Goal: Information Seeking & Learning: Learn about a topic

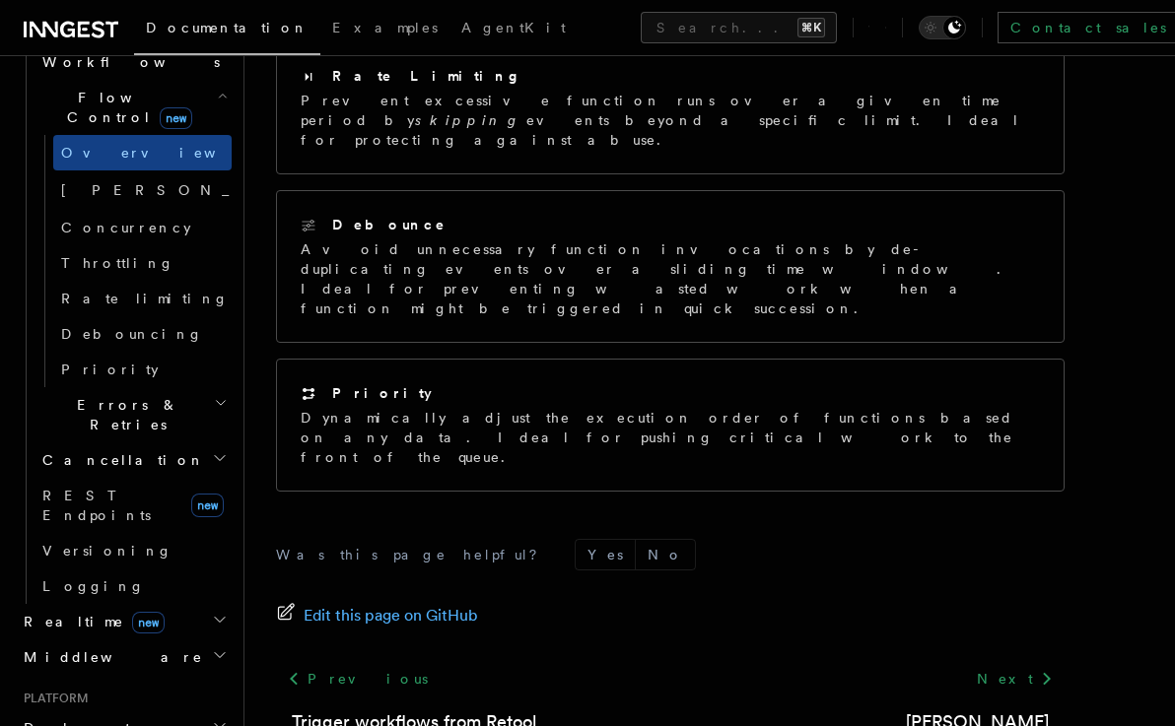
scroll to position [655, 0]
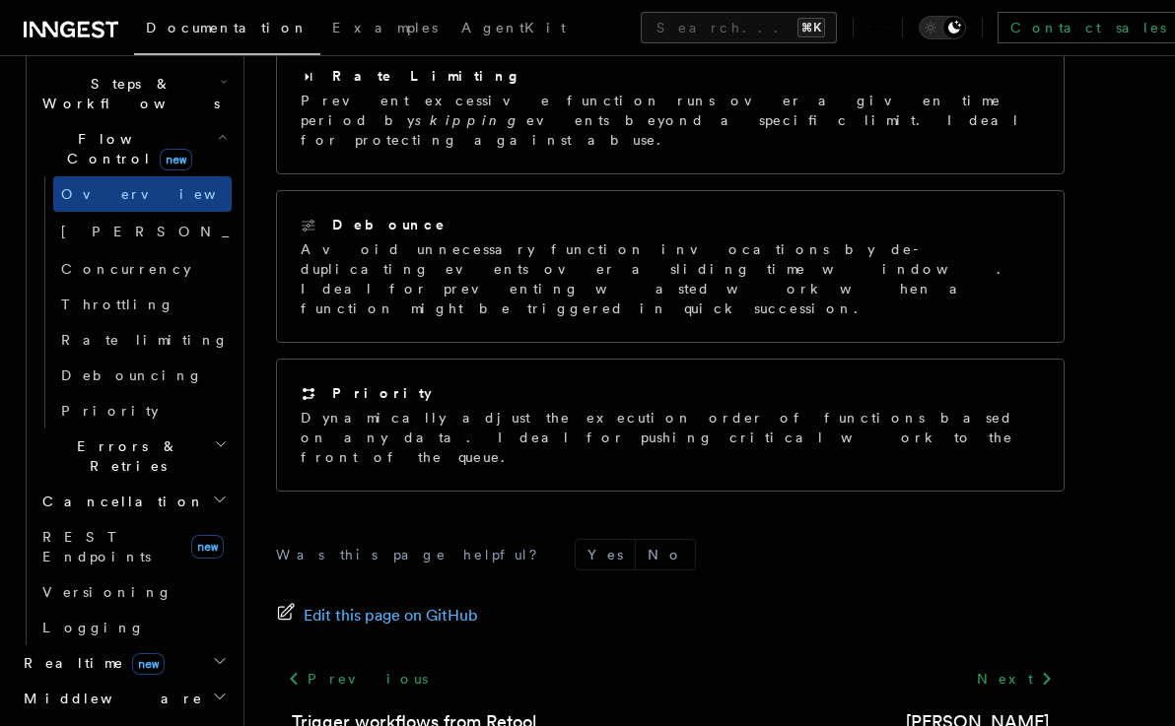
click at [553, 5] on div "Documentation Examples AgentKit Search... ⌘K Contact sales Sign Up" at bounding box center [587, 27] width 1175 height 55
click at [552, 49] on div "Documentation Examples AgentKit Search... ⌘K Contact sales Sign Up" at bounding box center [587, 27] width 1175 height 55
click at [554, 8] on div "Documentation Examples AgentKit Search... ⌘K Contact sales Sign Up" at bounding box center [587, 27] width 1175 height 55
click at [641, 19] on button "Search... ⌘K" at bounding box center [739, 28] width 196 height 32
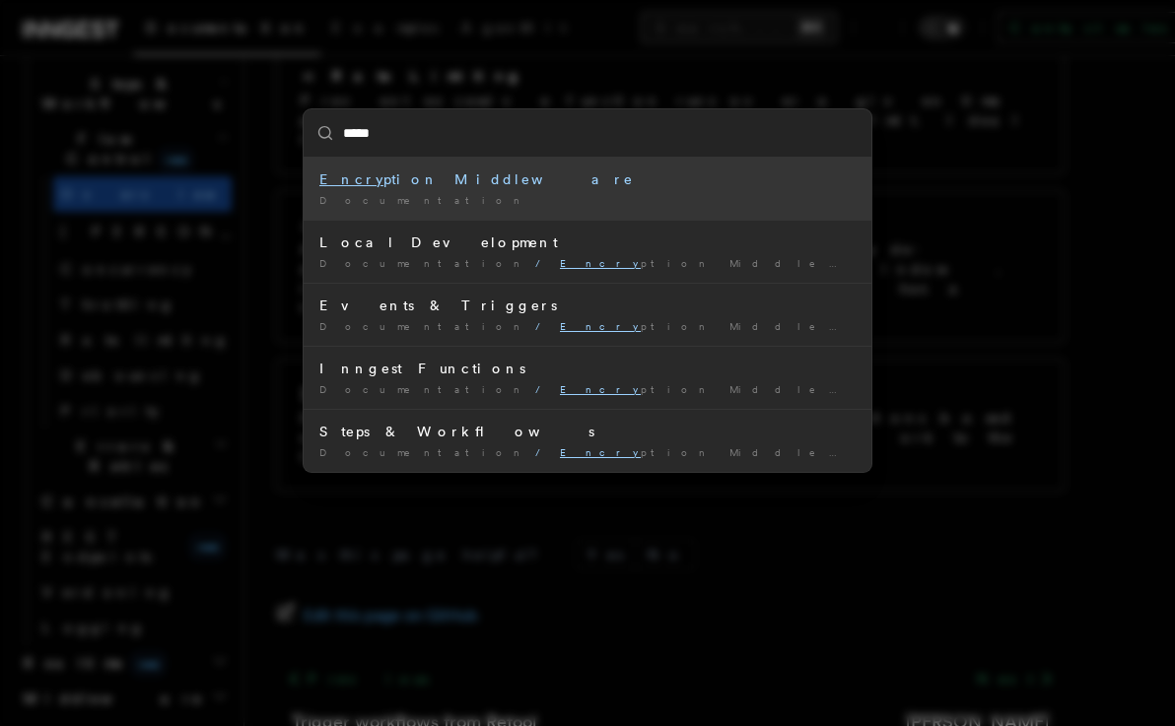
type input "******"
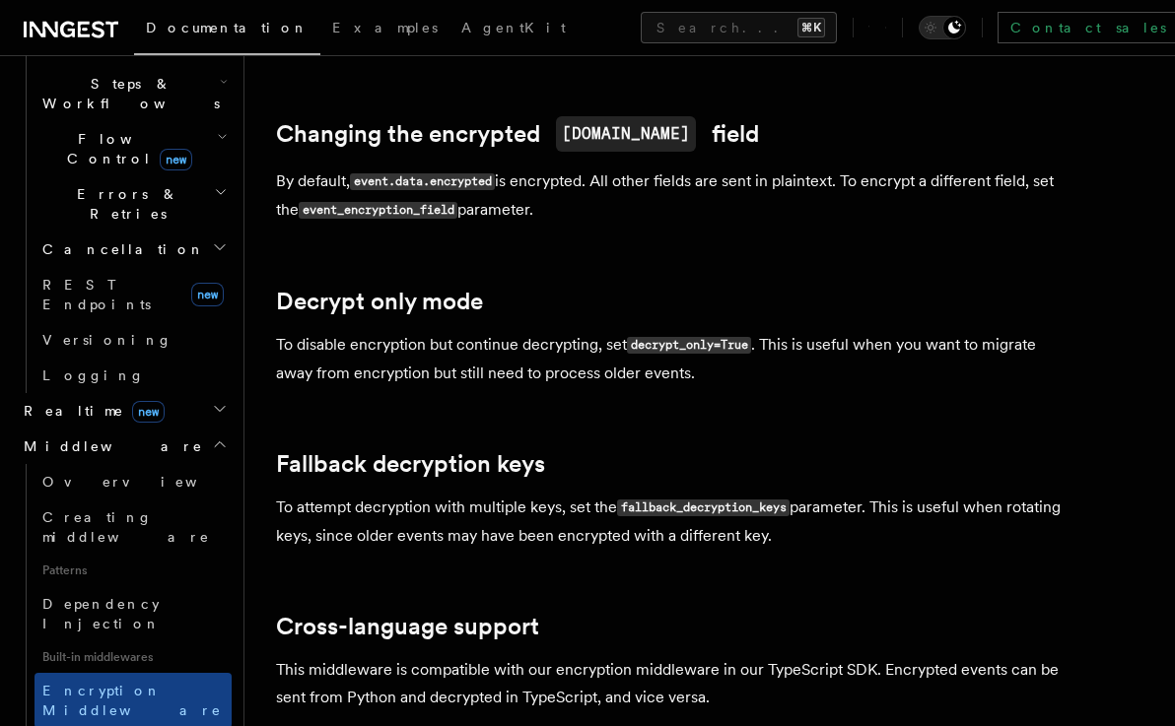
scroll to position [1136, 0]
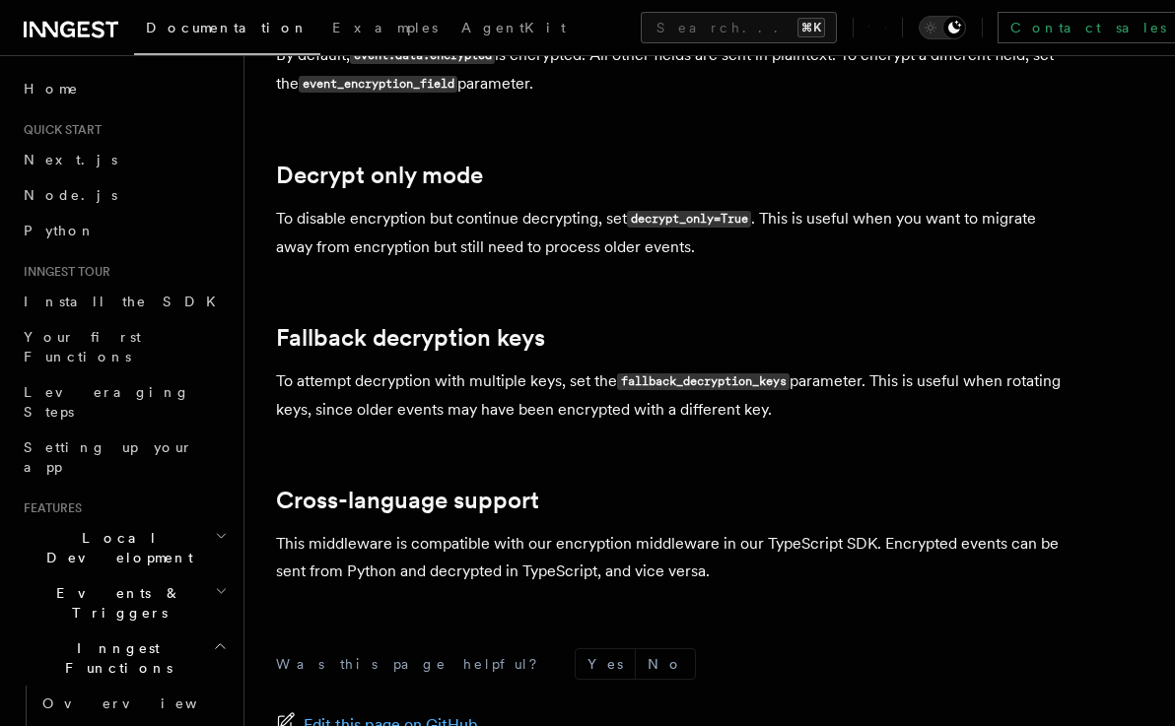
scroll to position [1136, 0]
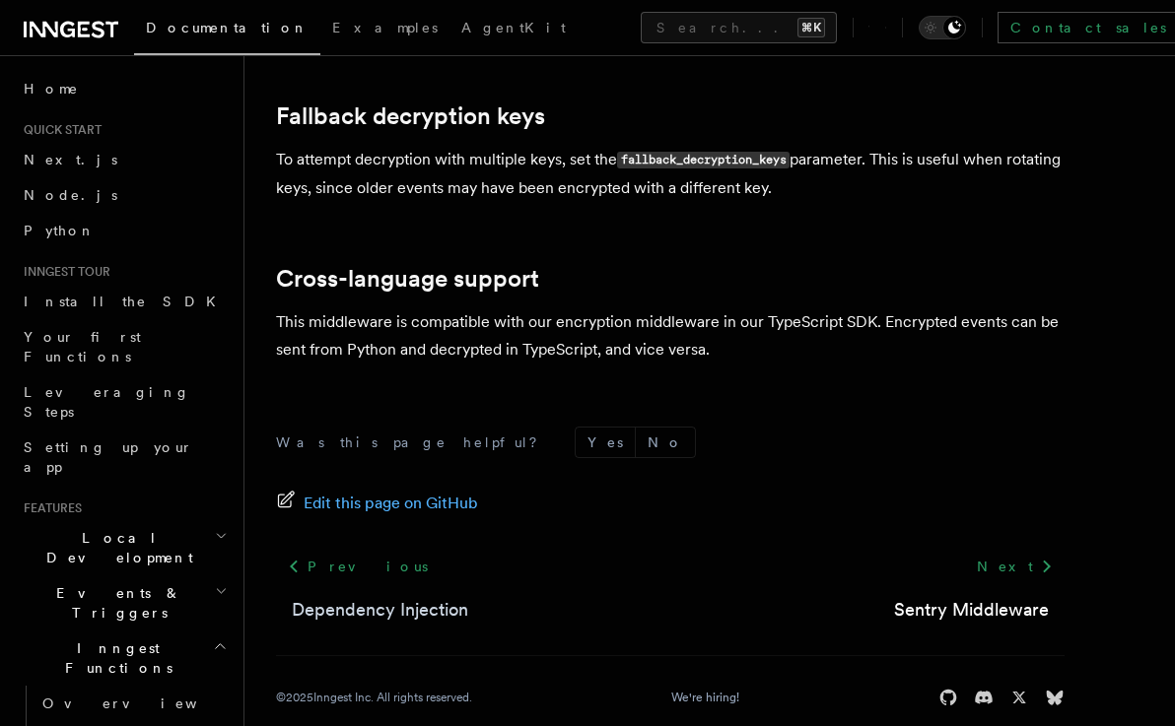
click at [385, 596] on link "Dependency Injection" at bounding box center [380, 610] width 176 height 28
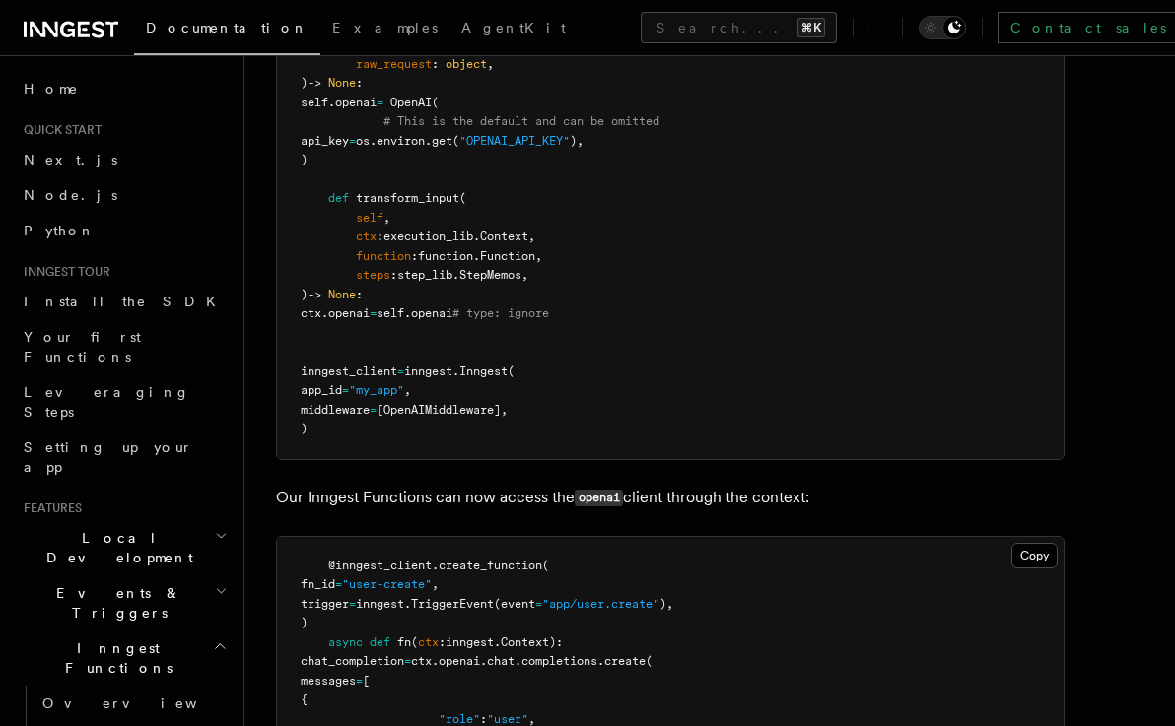
scroll to position [1068, 0]
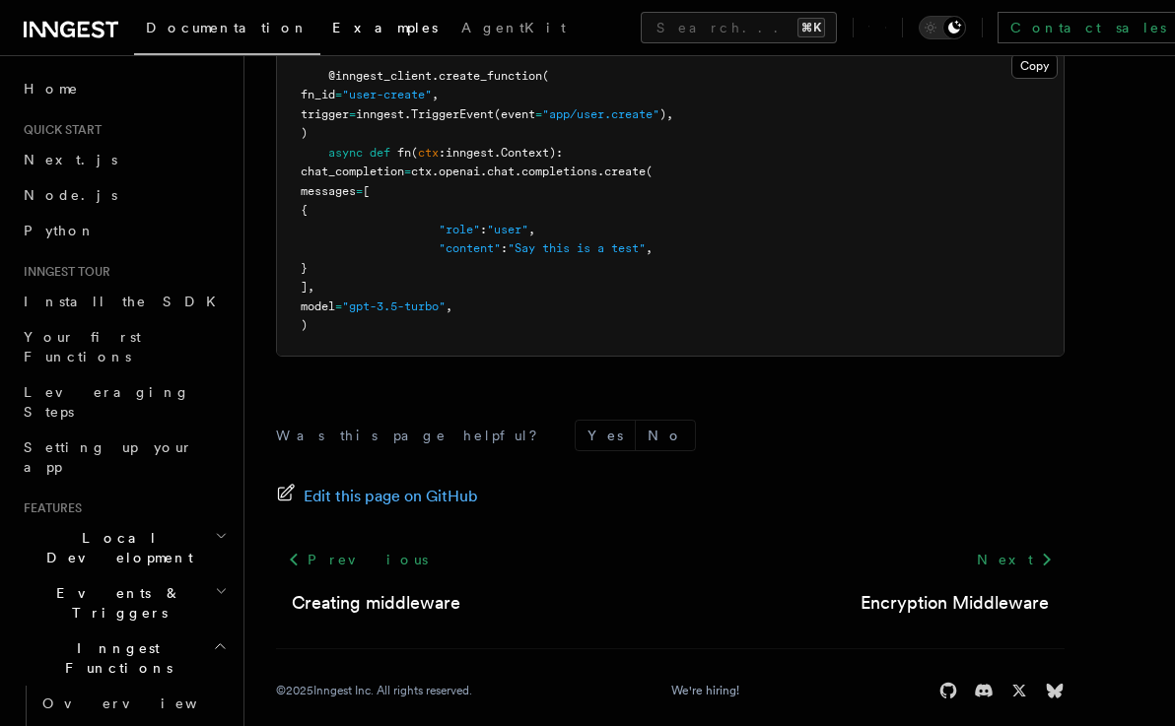
click at [320, 38] on link "Examples" at bounding box center [384, 29] width 129 height 47
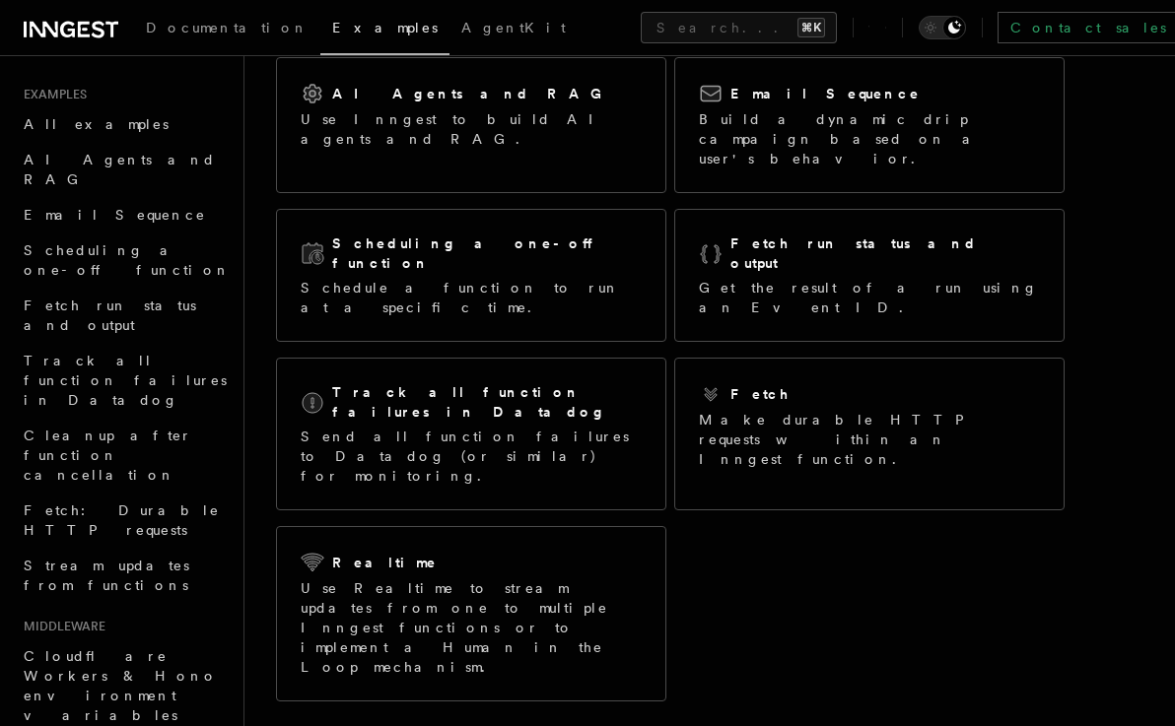
scroll to position [166, 0]
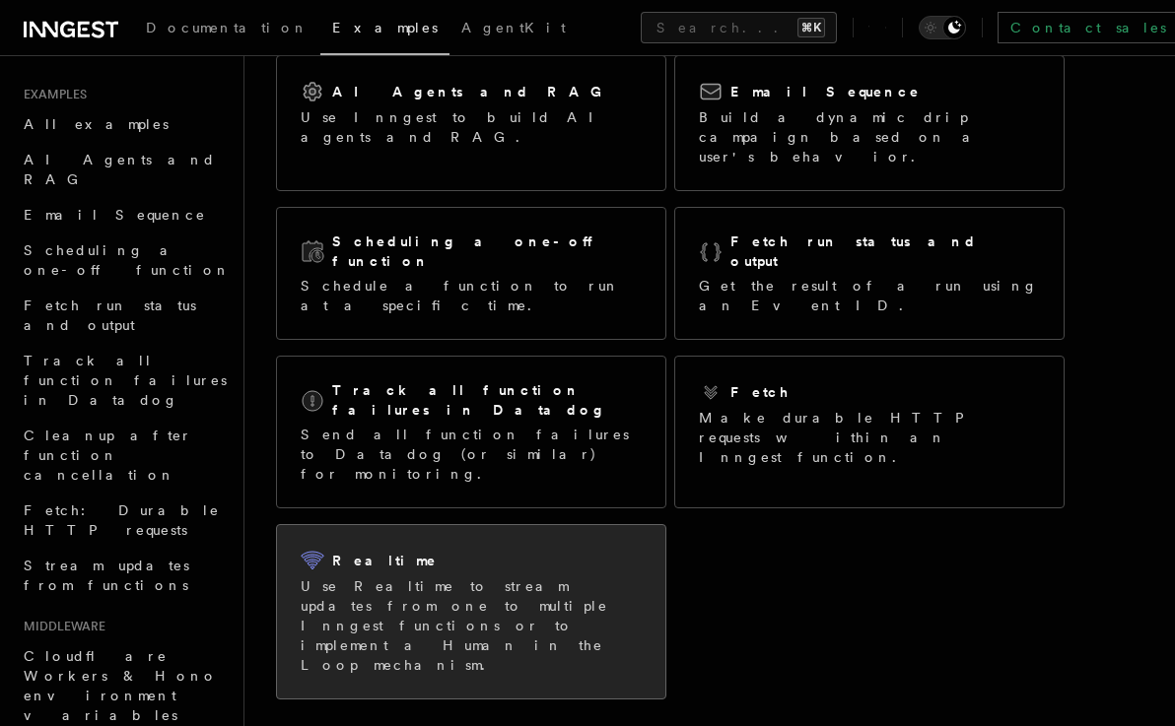
click at [525, 577] on p "Use Realtime to stream updates from one to multiple Inngest functions or to imp…" at bounding box center [471, 626] width 341 height 99
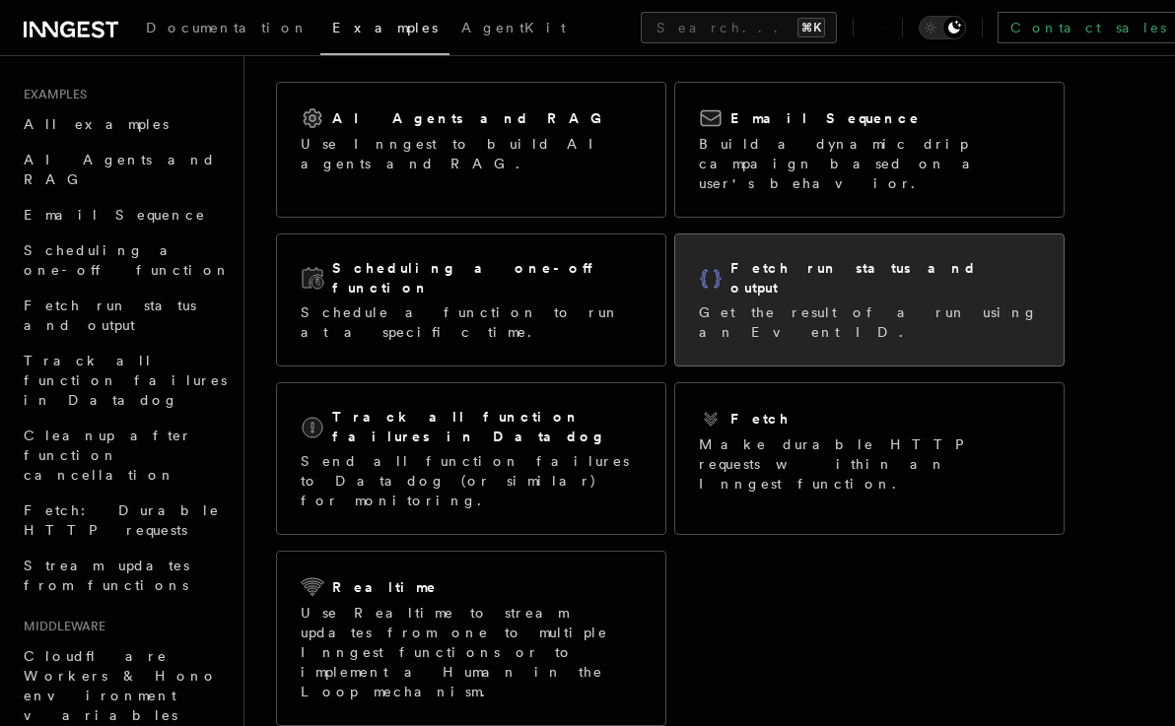
scroll to position [152, 0]
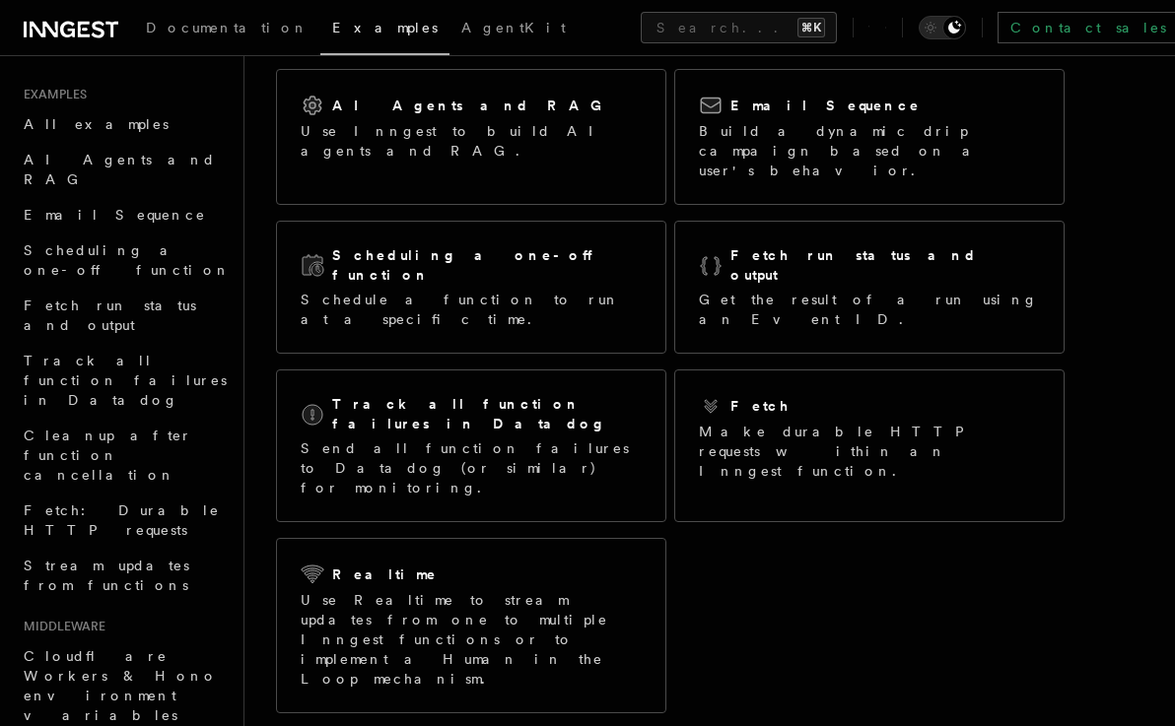
click at [42, 20] on icon at bounding box center [71, 30] width 95 height 24
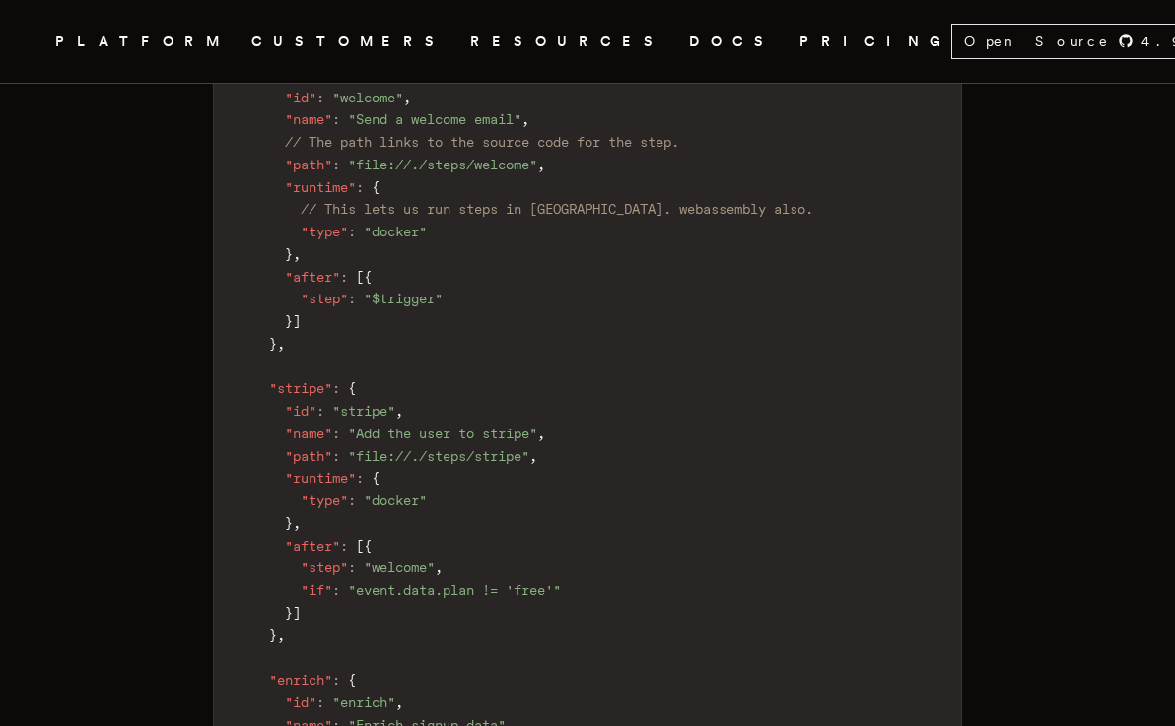
scroll to position [1893, 0]
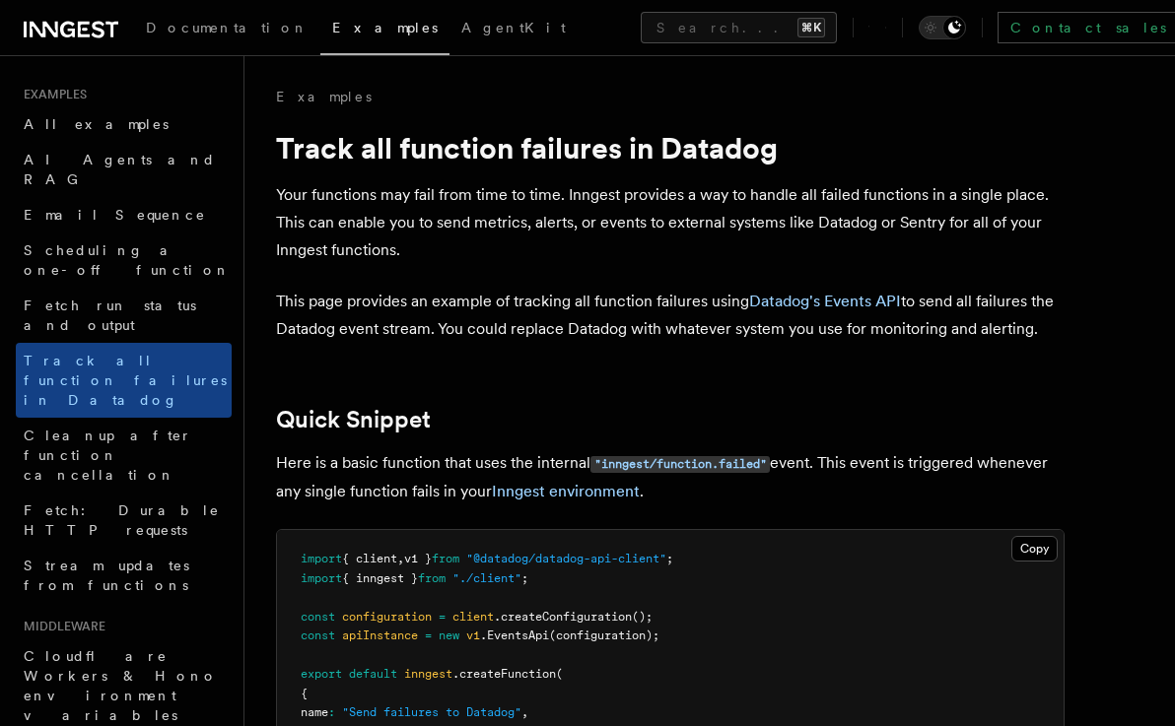
click at [64, 26] on icon at bounding box center [71, 30] width 95 height 24
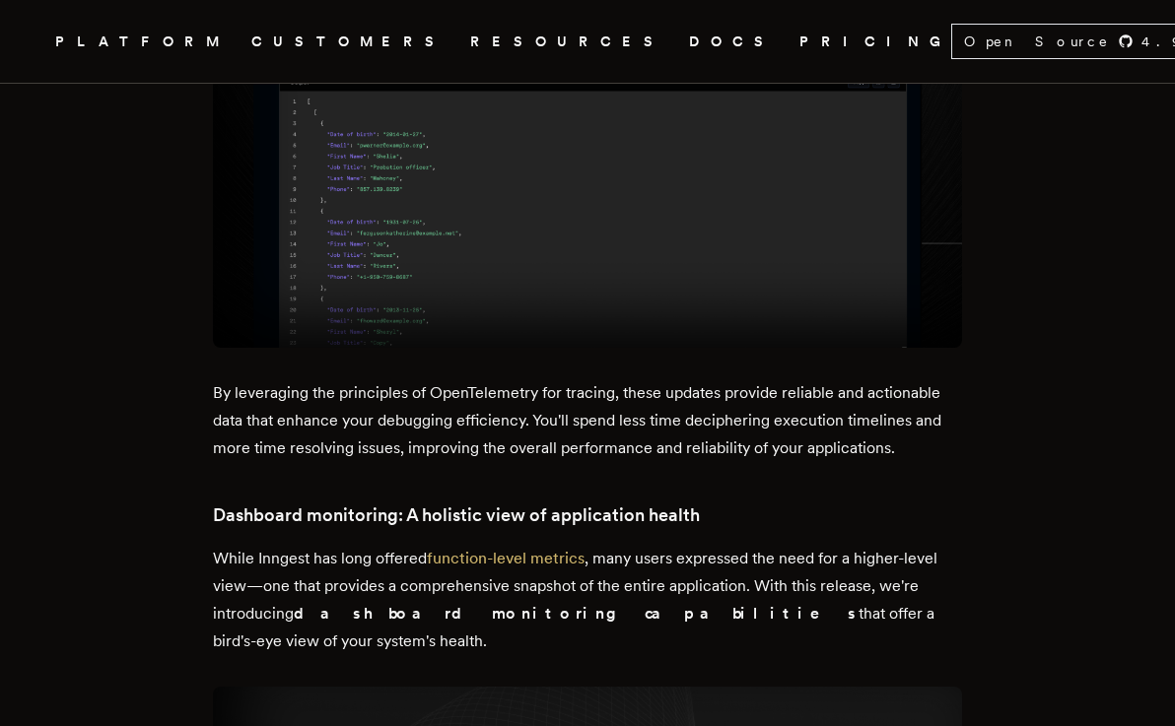
scroll to position [2326, 0]
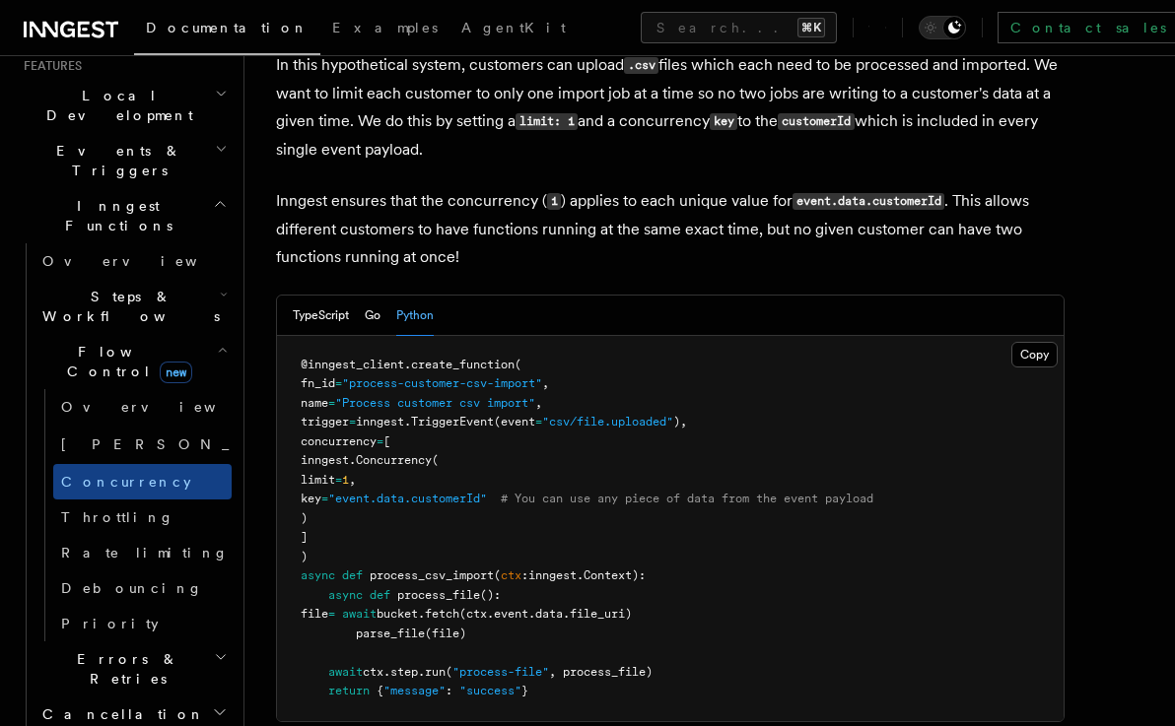
scroll to position [546, 0]
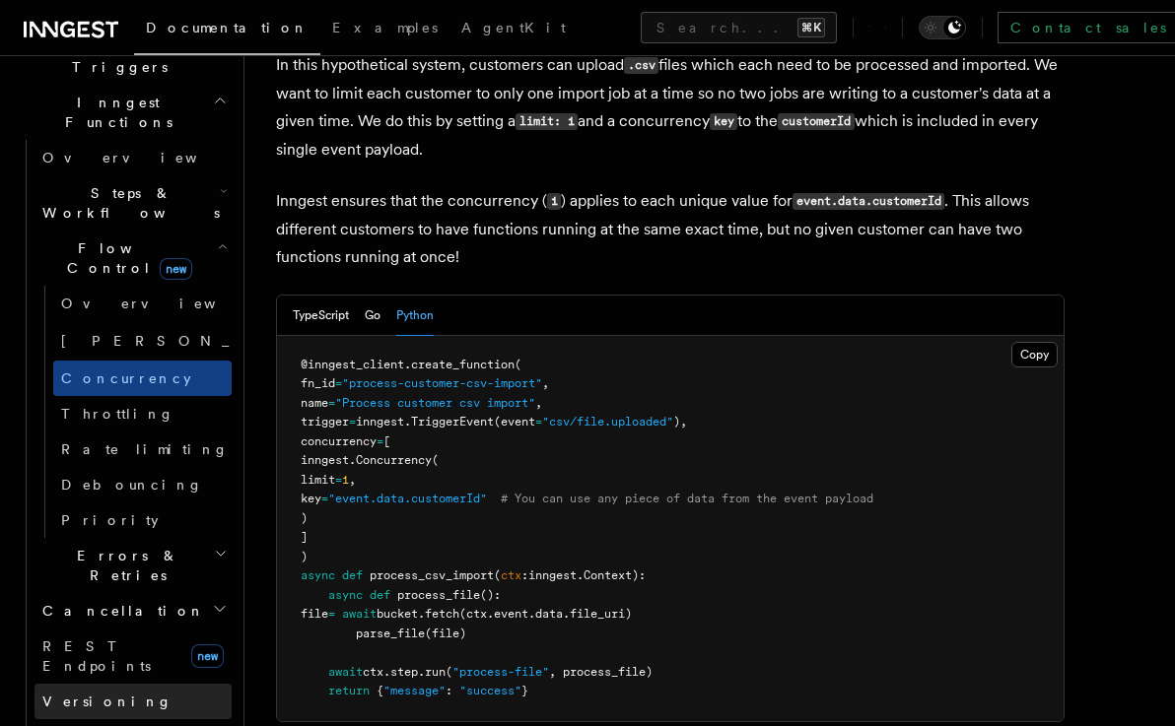
click at [123, 684] on link "Versioning" at bounding box center [132, 701] width 197 height 35
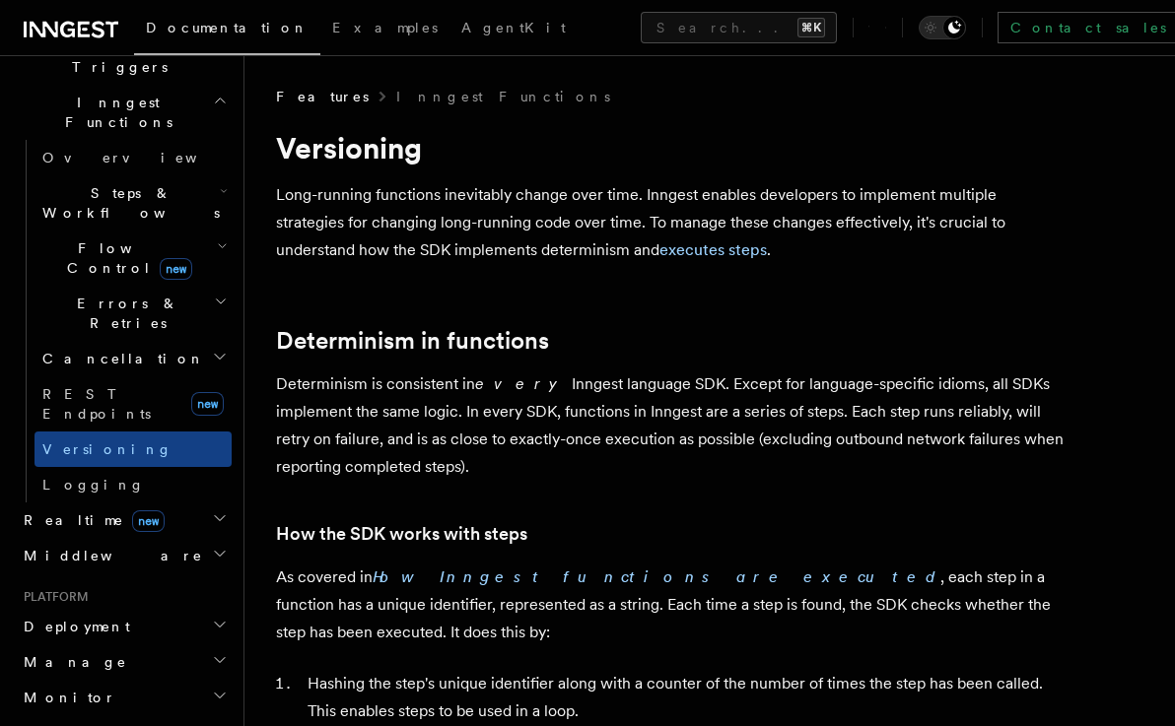
scroll to position [889, 0]
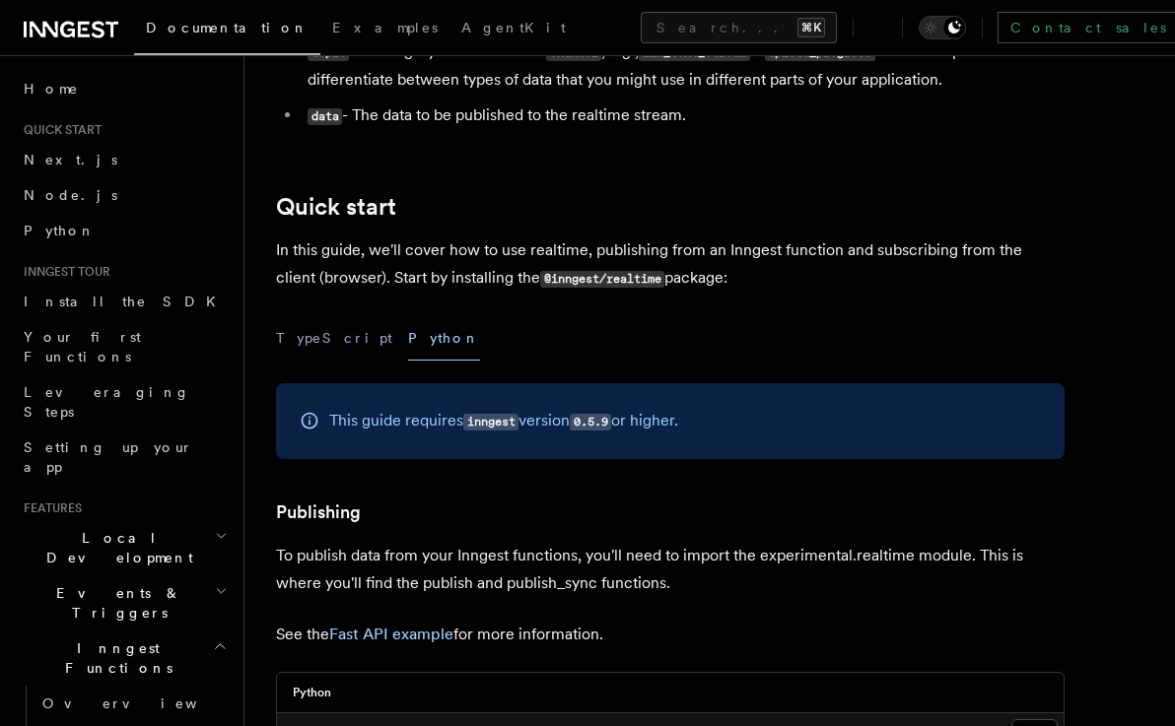
scroll to position [745, 0]
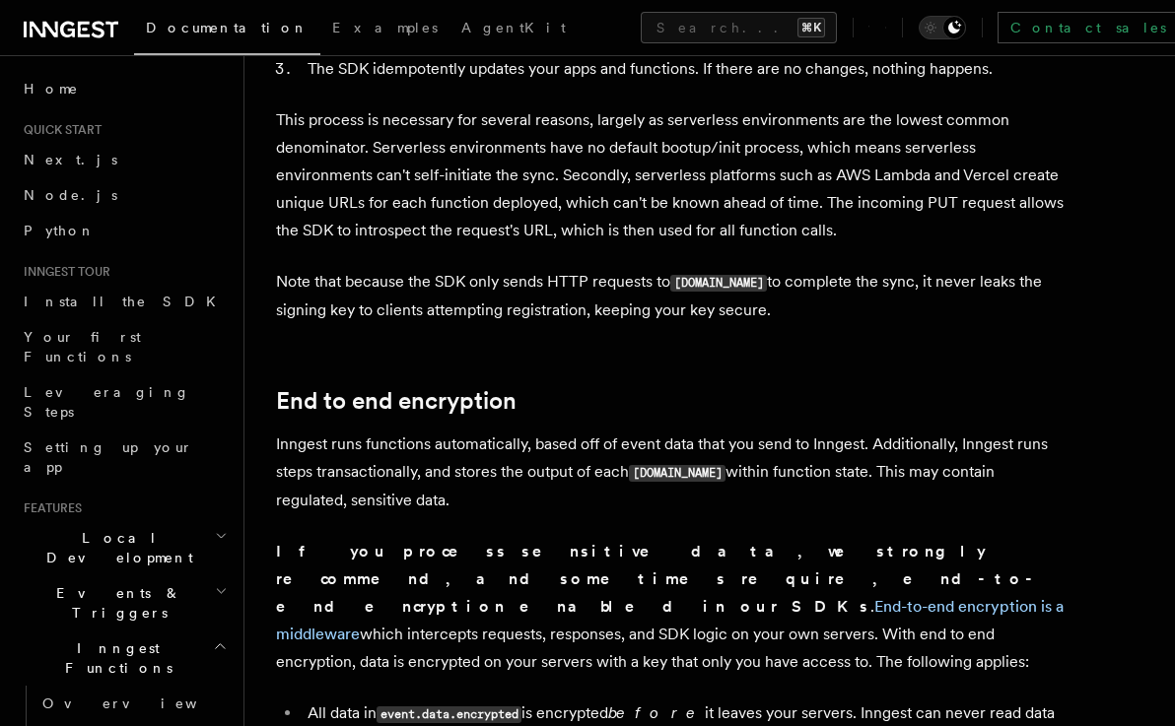
scroll to position [1302, 0]
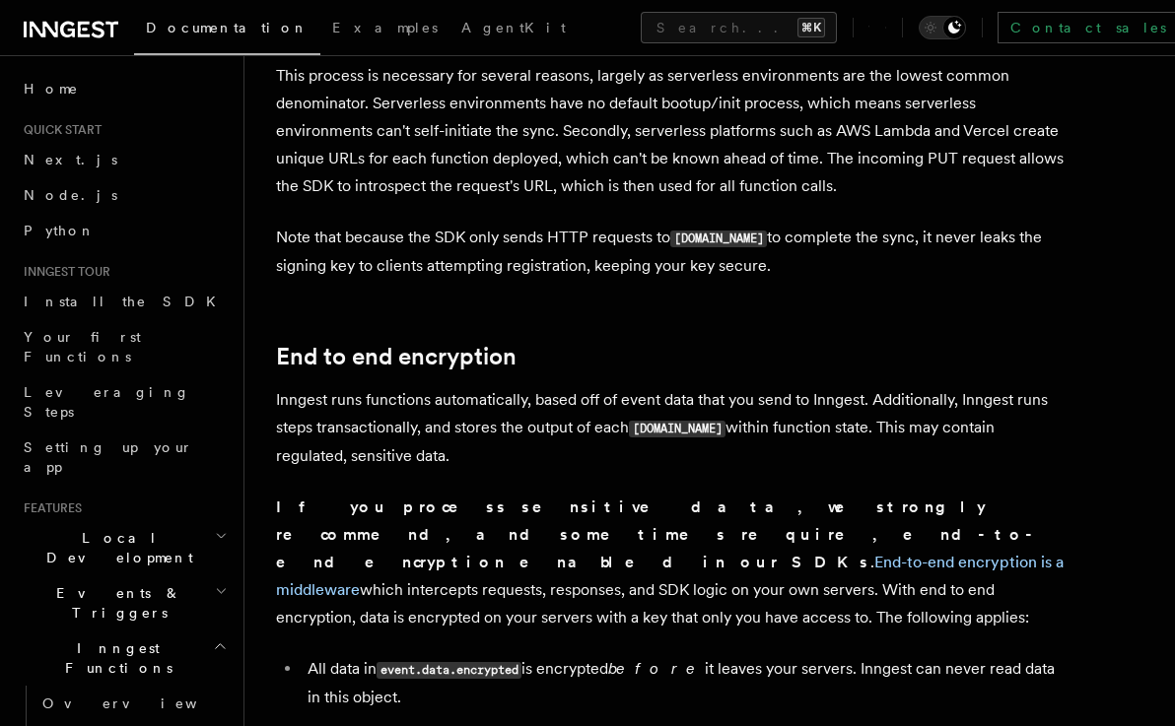
click at [453, 386] on p "Inngest runs functions automatically, based off of event data that you send to …" at bounding box center [670, 428] width 788 height 84
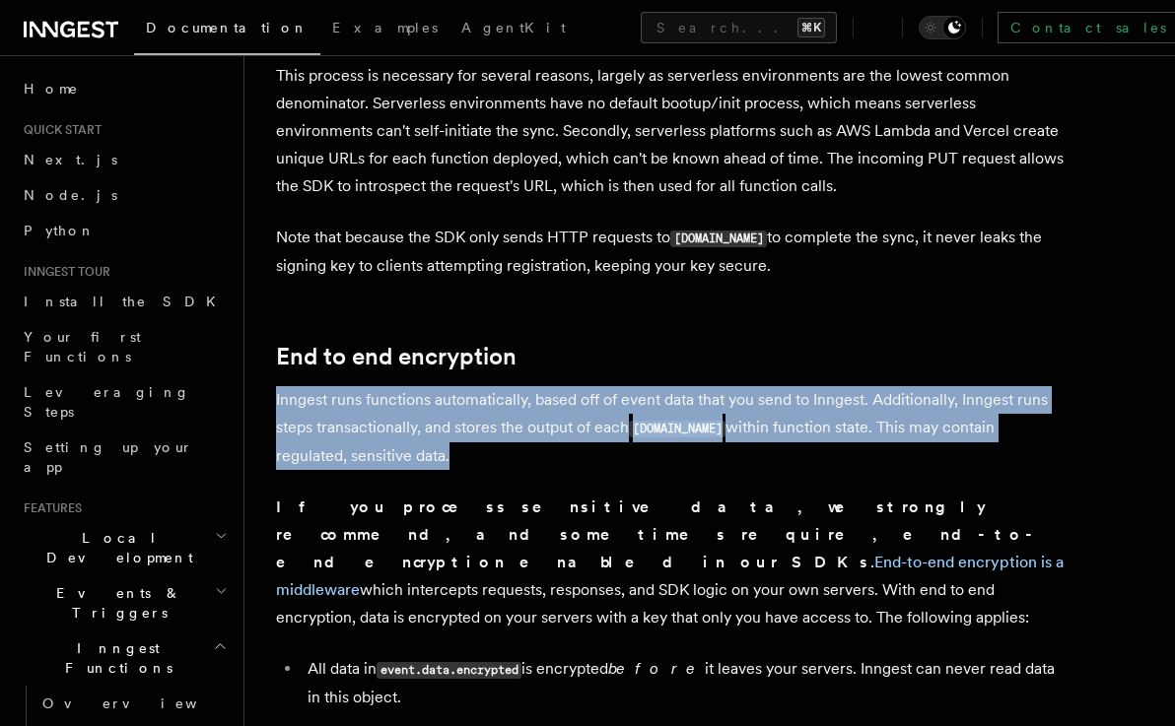
click at [453, 386] on p "Inngest runs functions automatically, based off of event data that you send to …" at bounding box center [670, 428] width 788 height 84
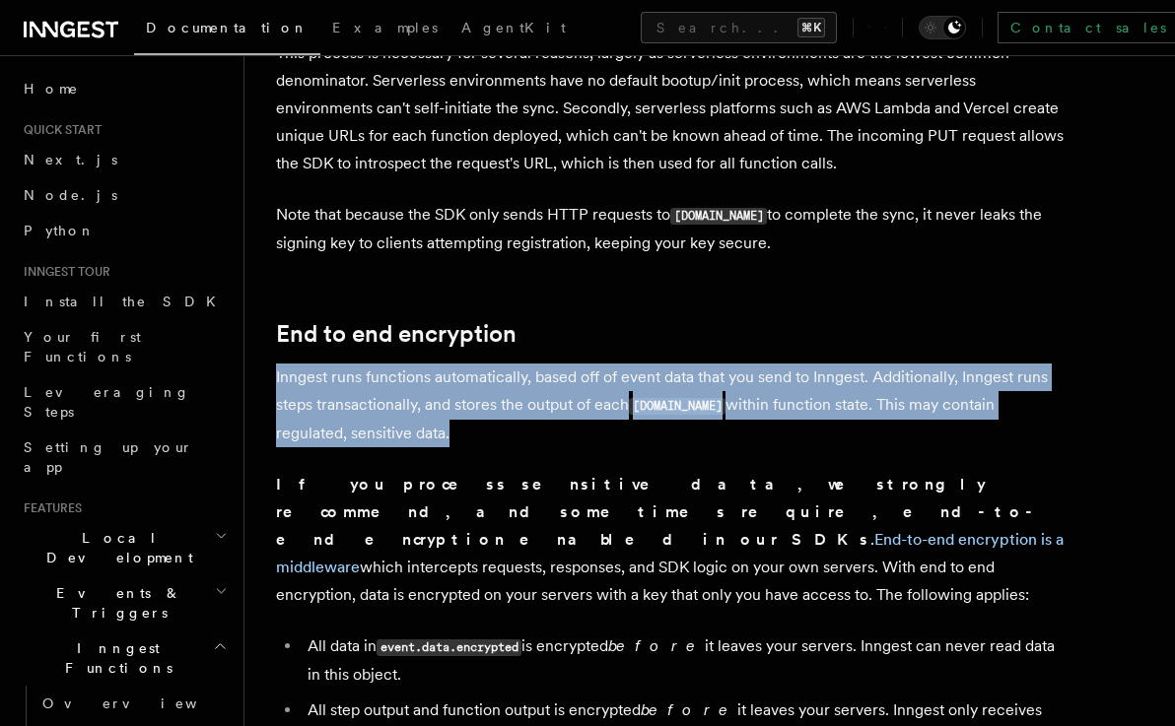
scroll to position [1333, 0]
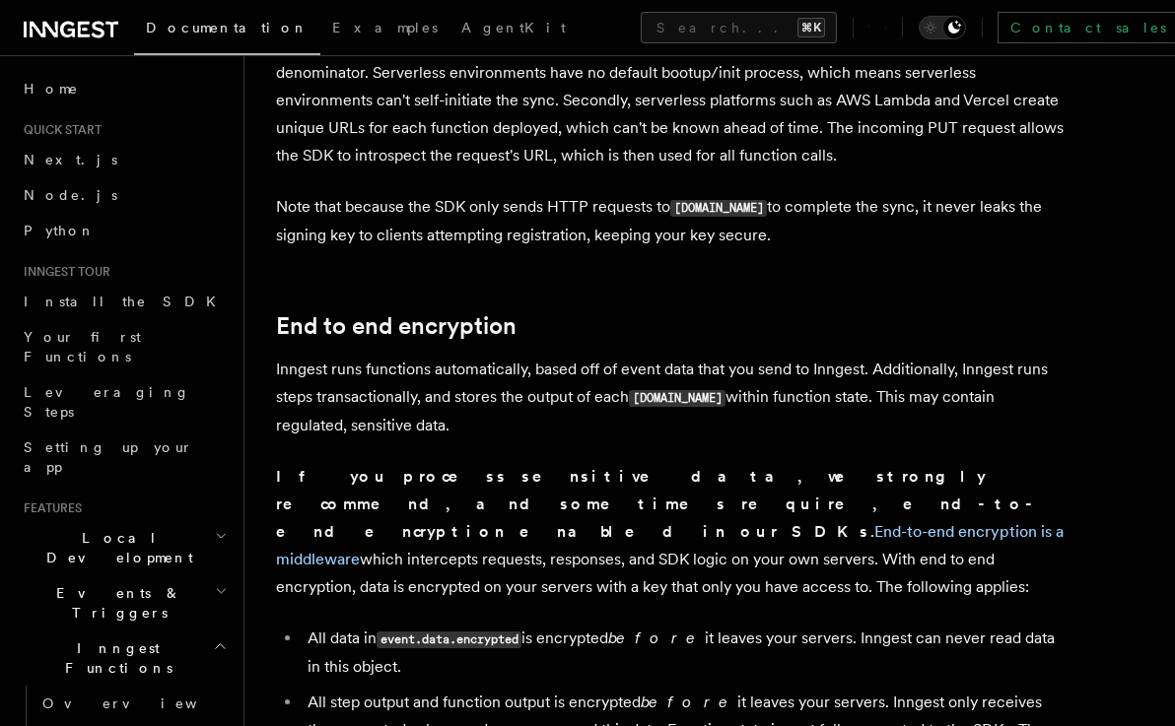
click at [359, 467] on strong "If you process sensitive data, we" at bounding box center [574, 476] width 596 height 19
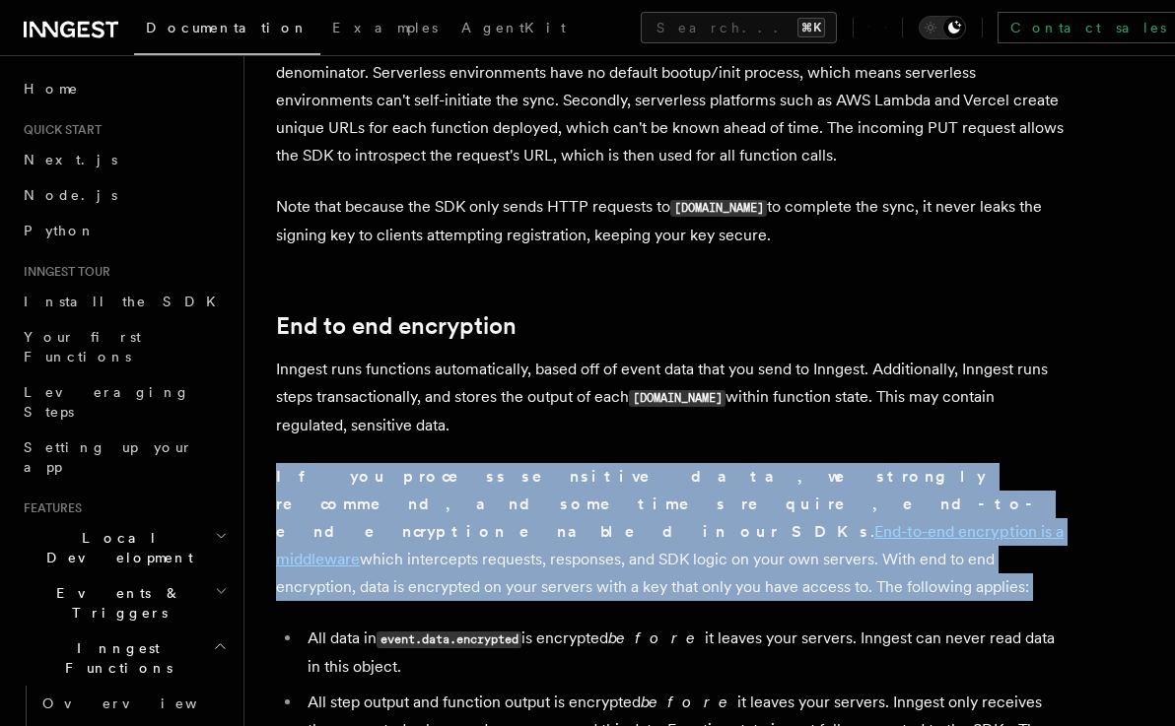
click at [359, 467] on strong "If you process sensitive data, we" at bounding box center [574, 476] width 596 height 19
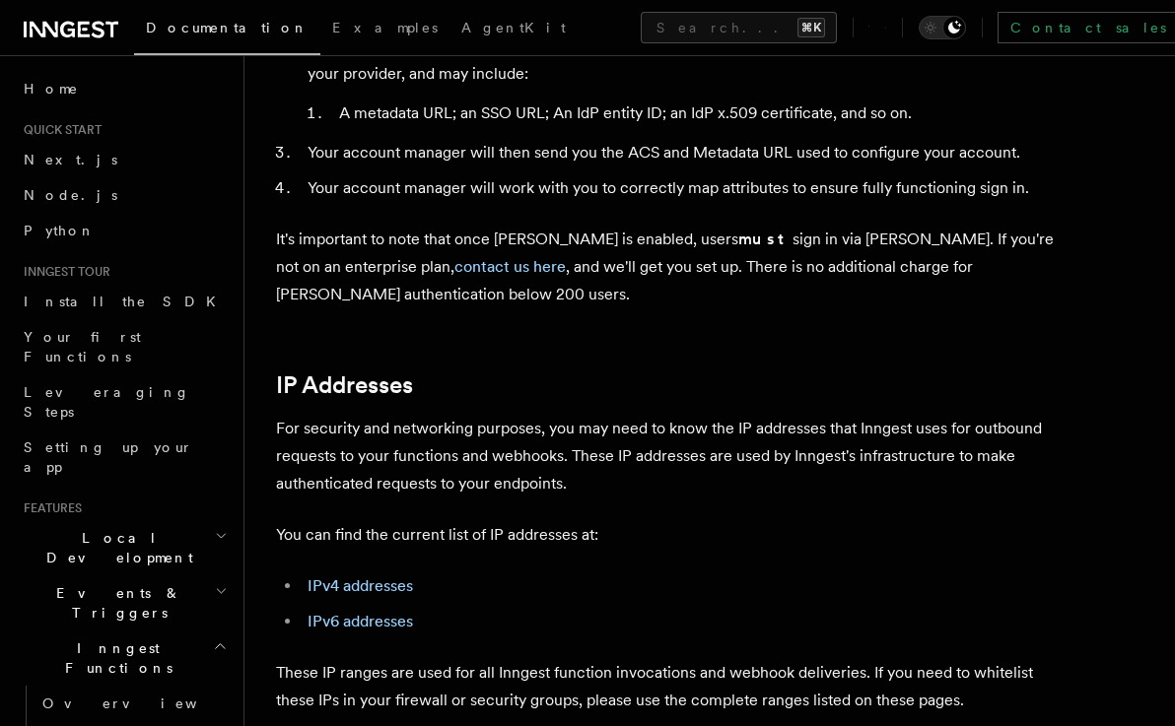
scroll to position [2382, 0]
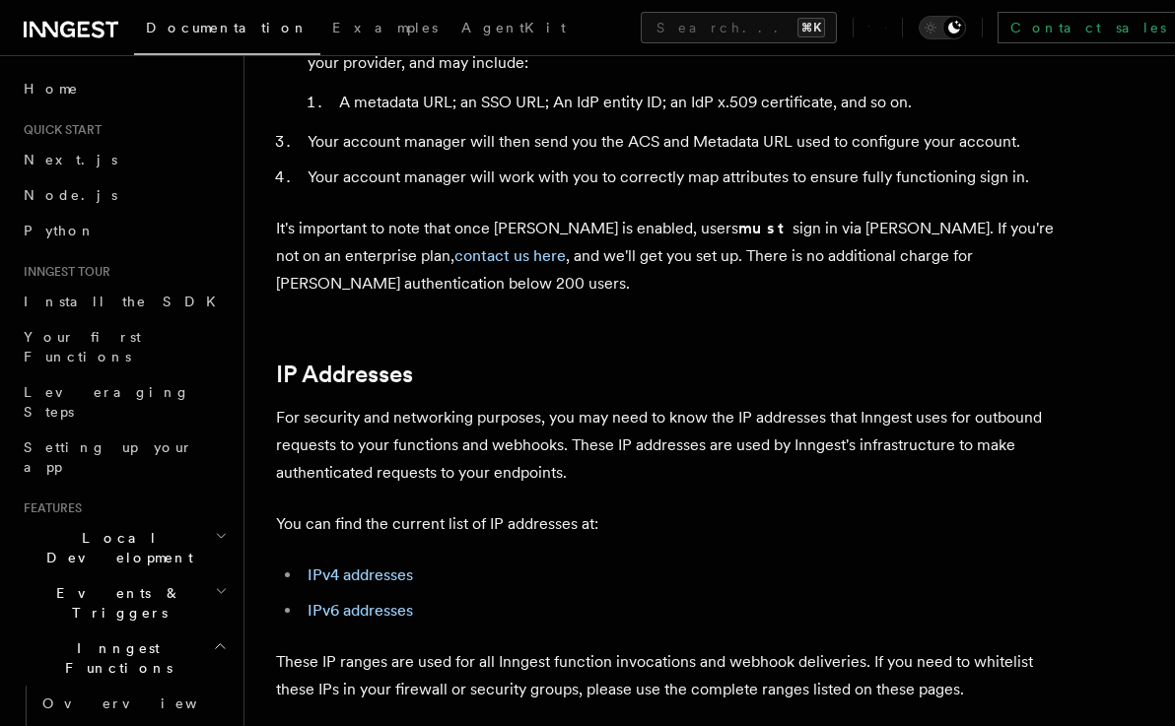
click at [330, 404] on p "For security and networking purposes, you may need to know the IP addresses tha…" at bounding box center [670, 445] width 788 height 83
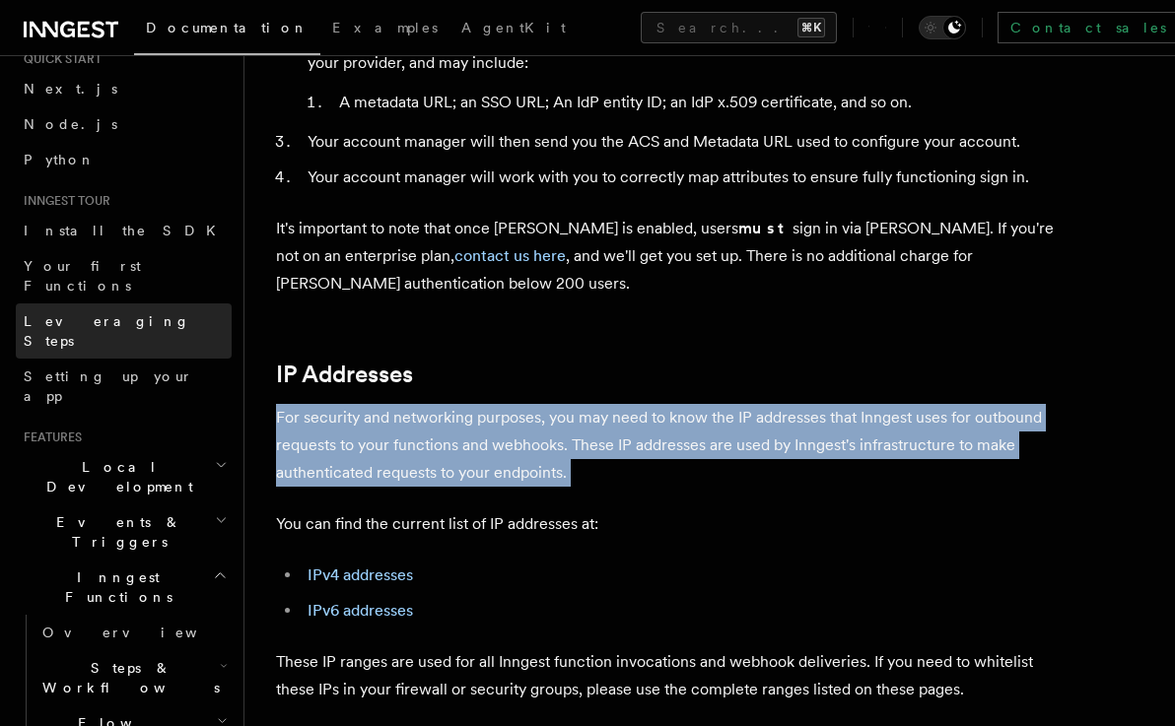
scroll to position [102, 0]
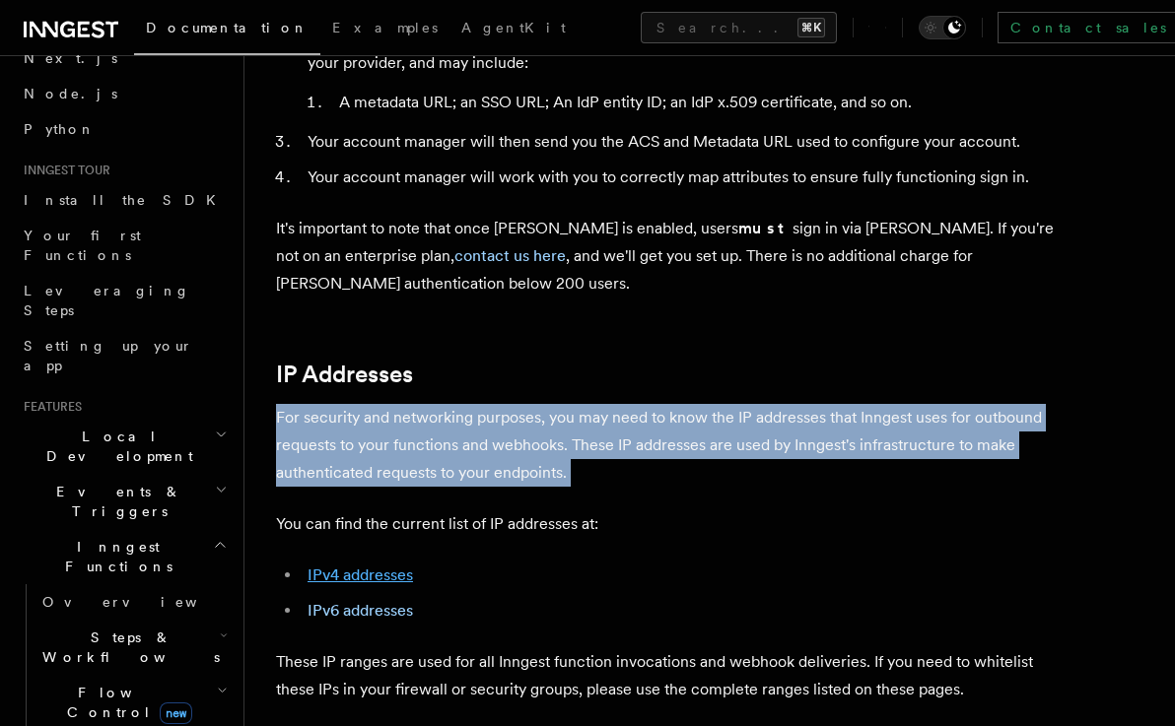
click at [375, 566] on link "IPv4 addresses" at bounding box center [360, 575] width 105 height 19
click at [377, 601] on link "IPv6 addresses" at bounding box center [360, 610] width 105 height 19
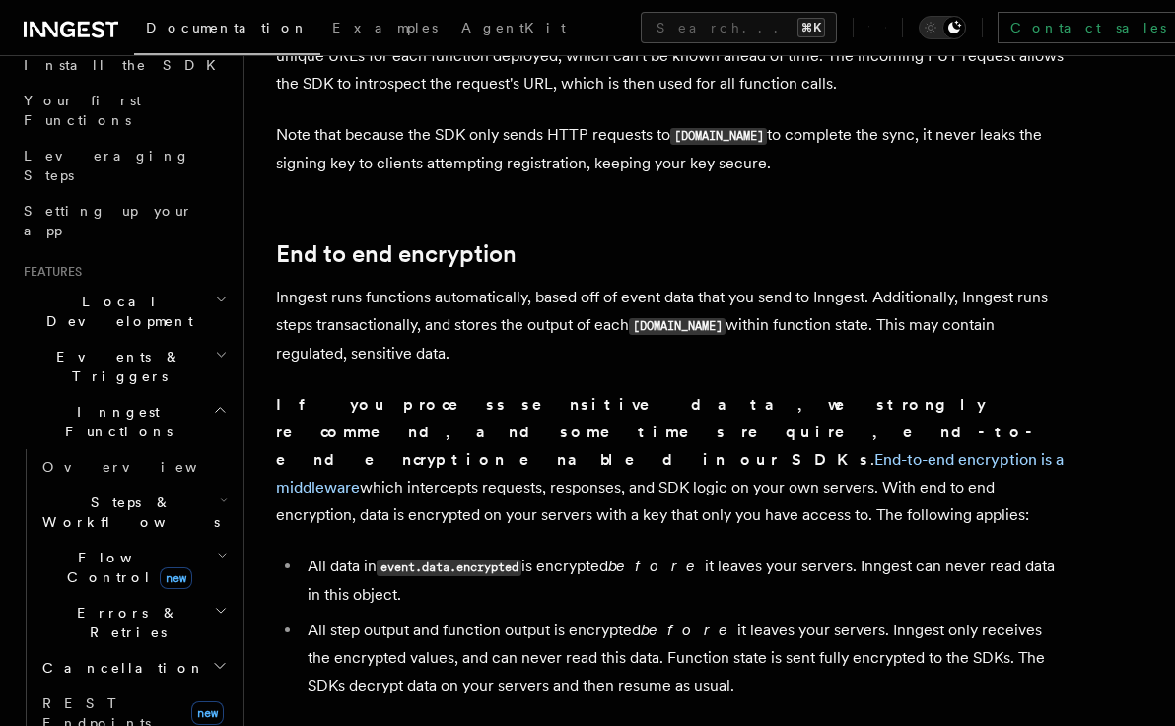
scroll to position [1402, 0]
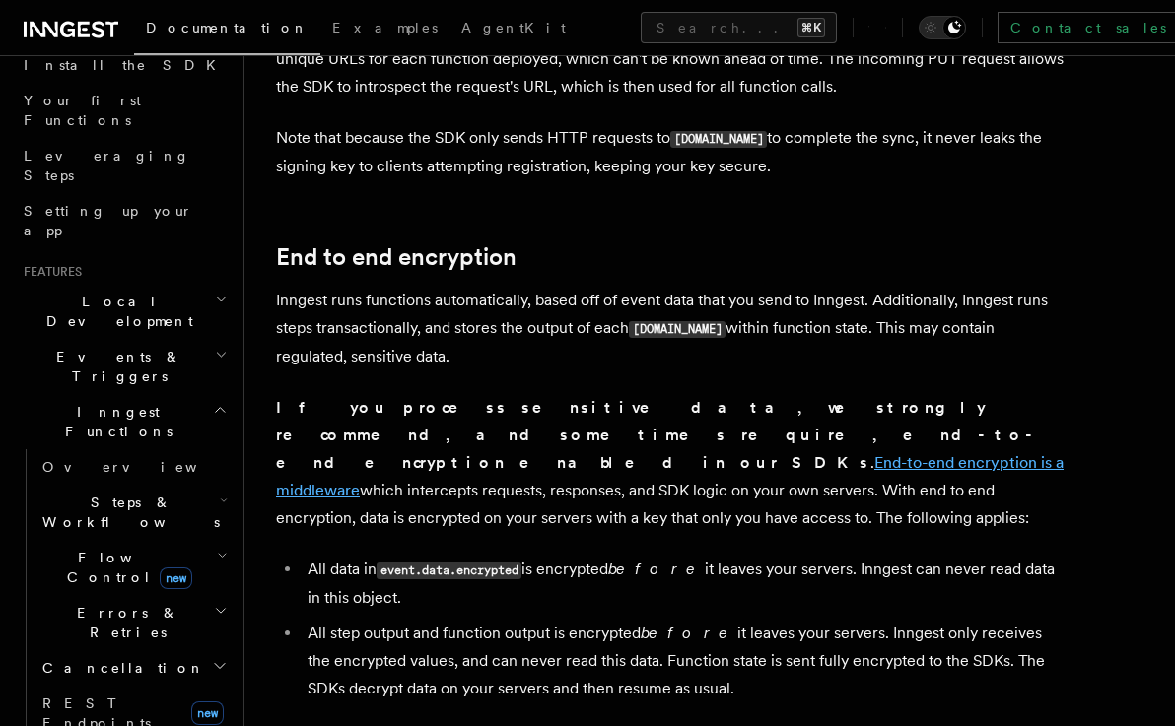
click at [515, 453] on link "End-to-end encryption is a middleware" at bounding box center [669, 476] width 787 height 46
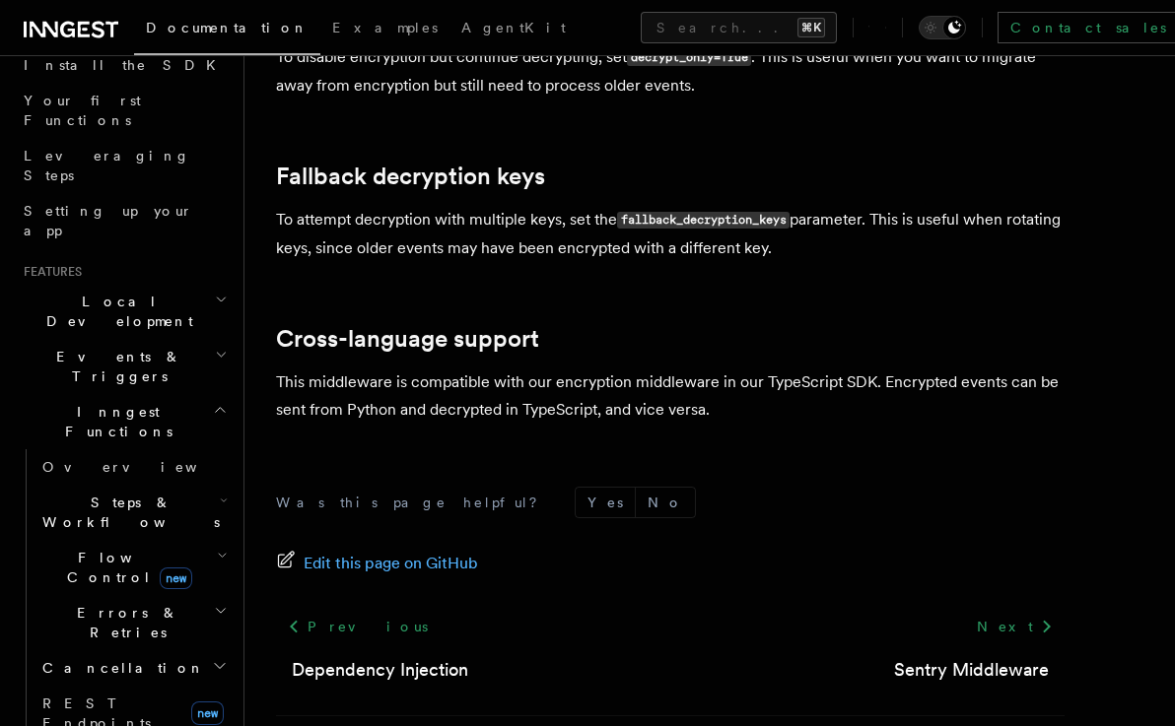
scroll to position [1136, 0]
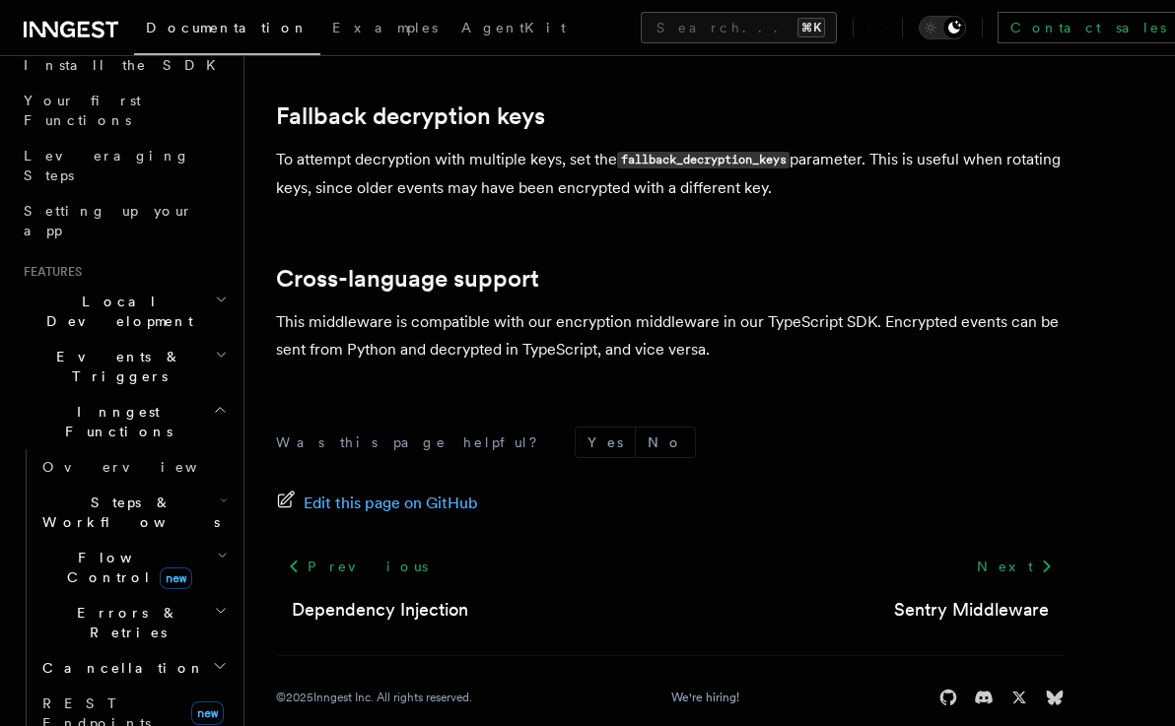
click at [82, 32] on icon at bounding box center [71, 30] width 95 height 24
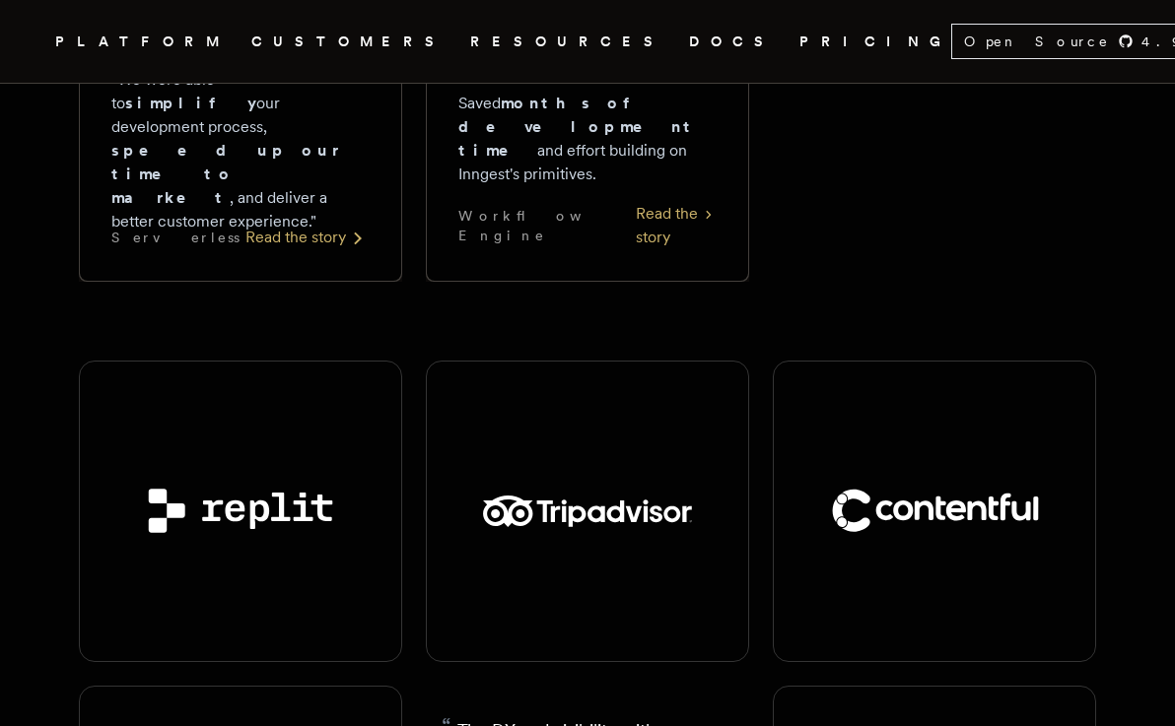
scroll to position [2231, 0]
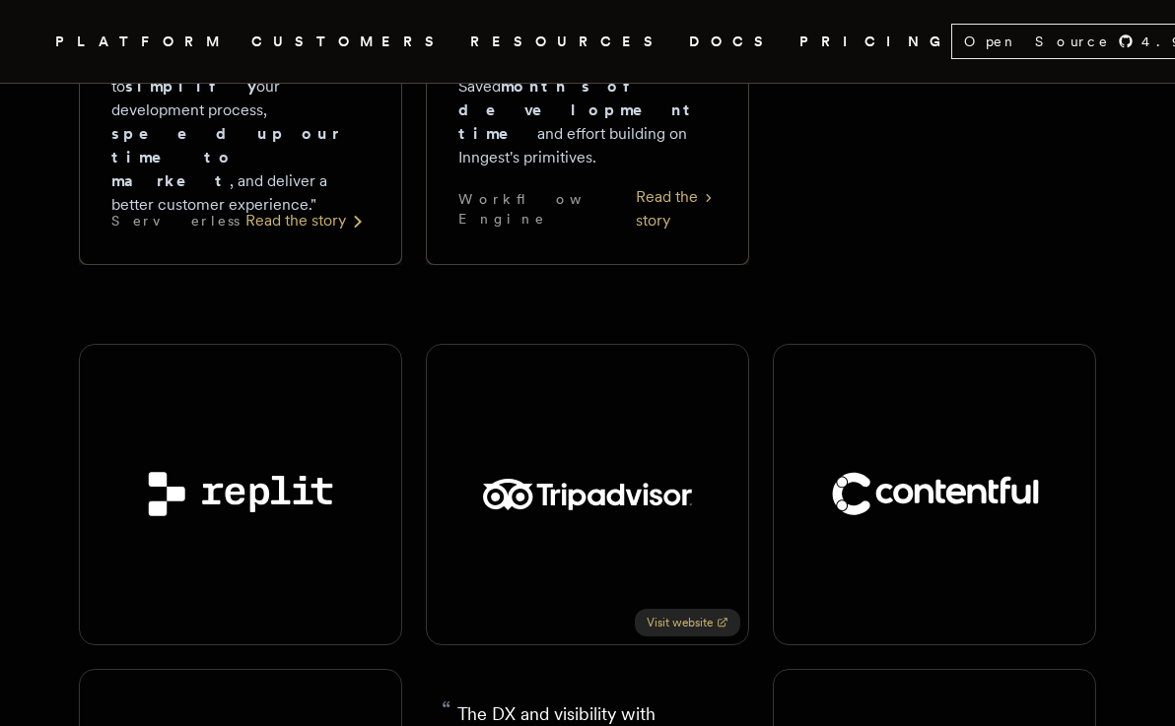
click at [679, 609] on link "Visit website" at bounding box center [687, 623] width 105 height 28
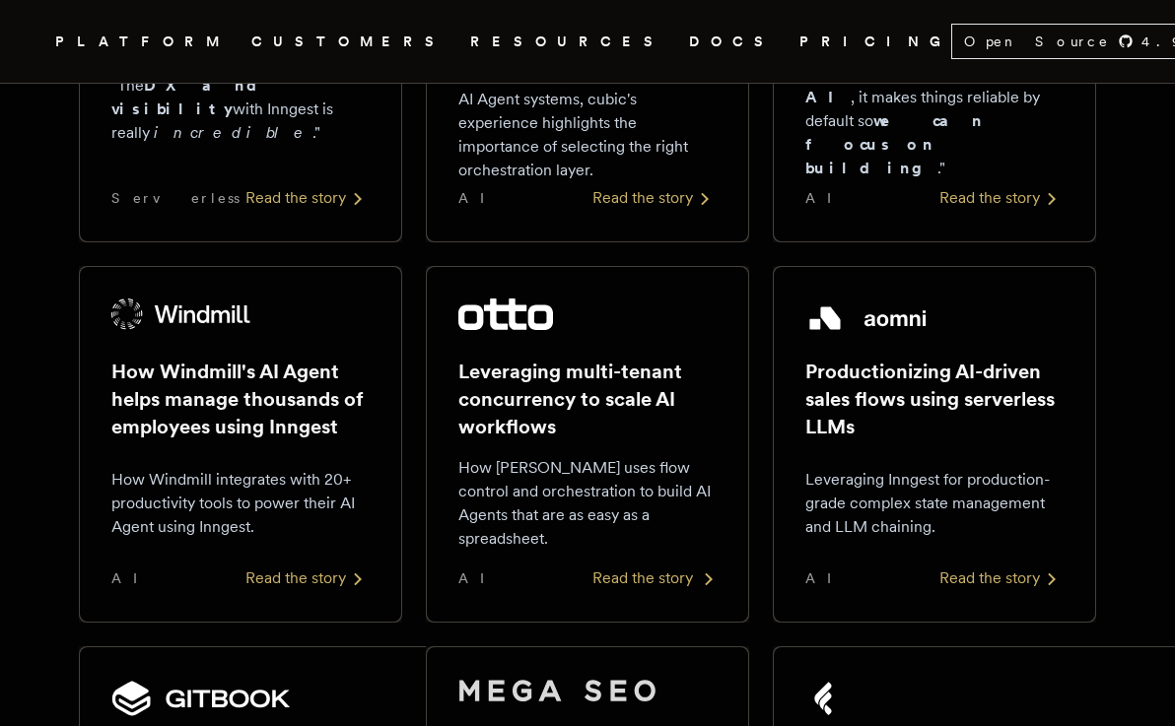
scroll to position [1062, 0]
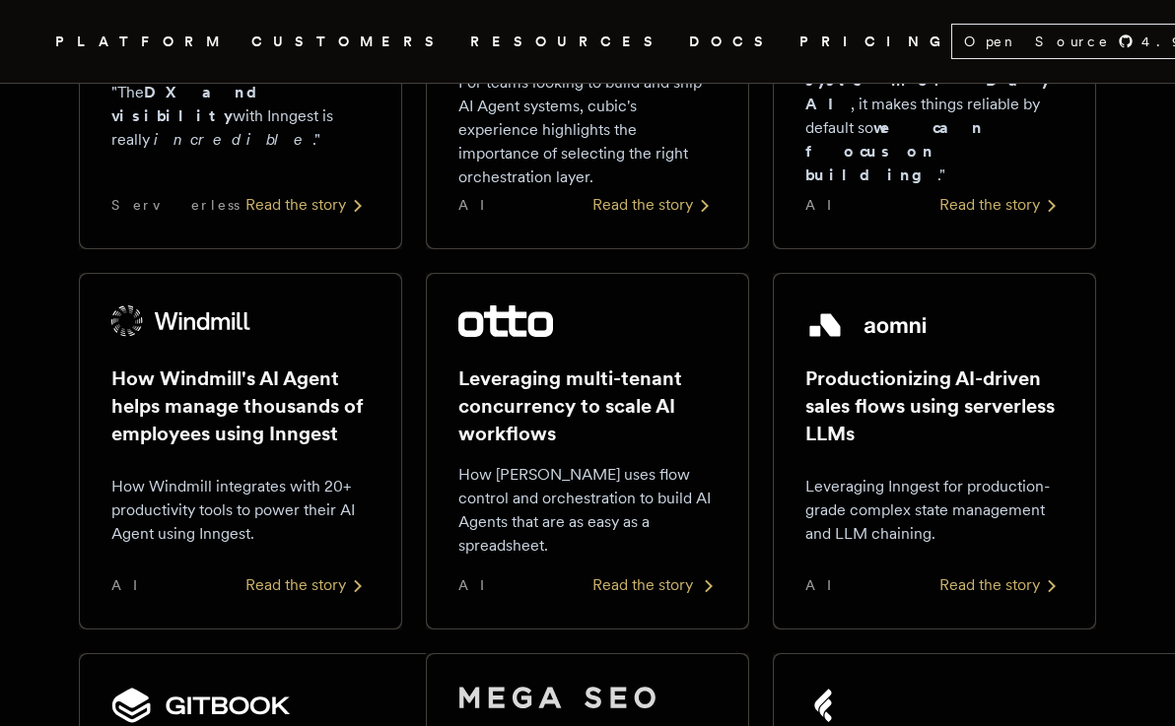
click at [630, 539] on div "Leveraging multi-tenant concurrency to scale AI workflows How Otto uses flow co…" at bounding box center [587, 452] width 258 height 292
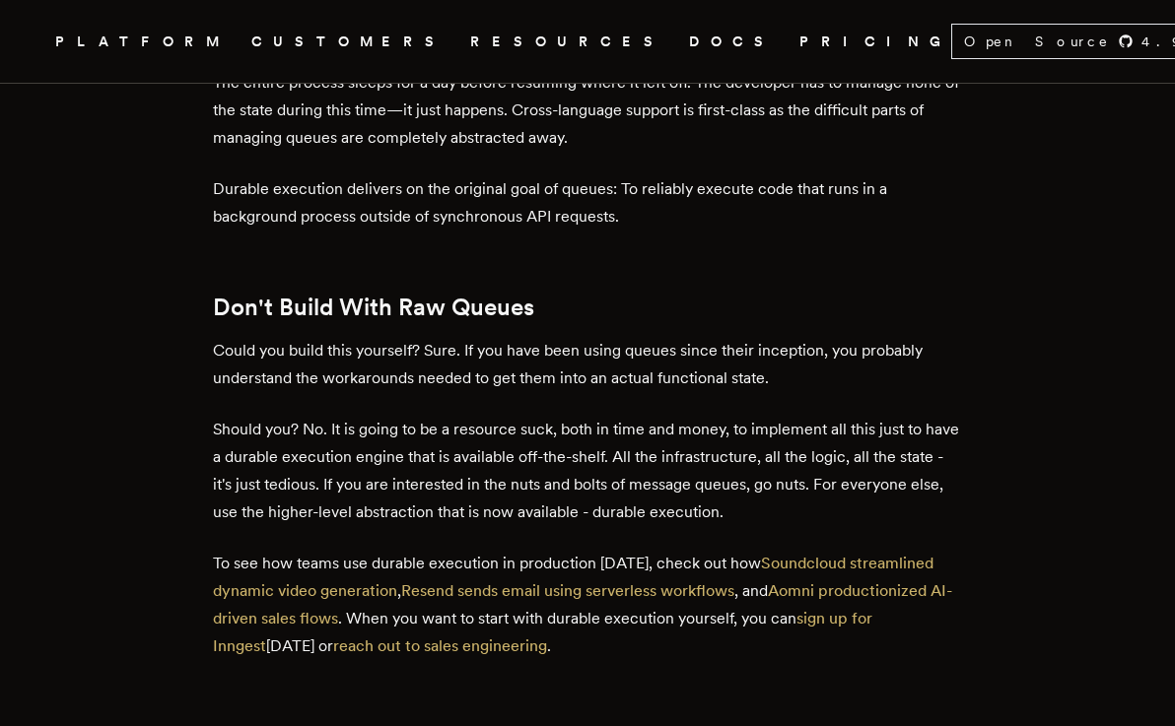
scroll to position [7944, 0]
click at [398, 336] on p "Could you build this yourself? Sure. If you have been using queues since their …" at bounding box center [587, 363] width 749 height 55
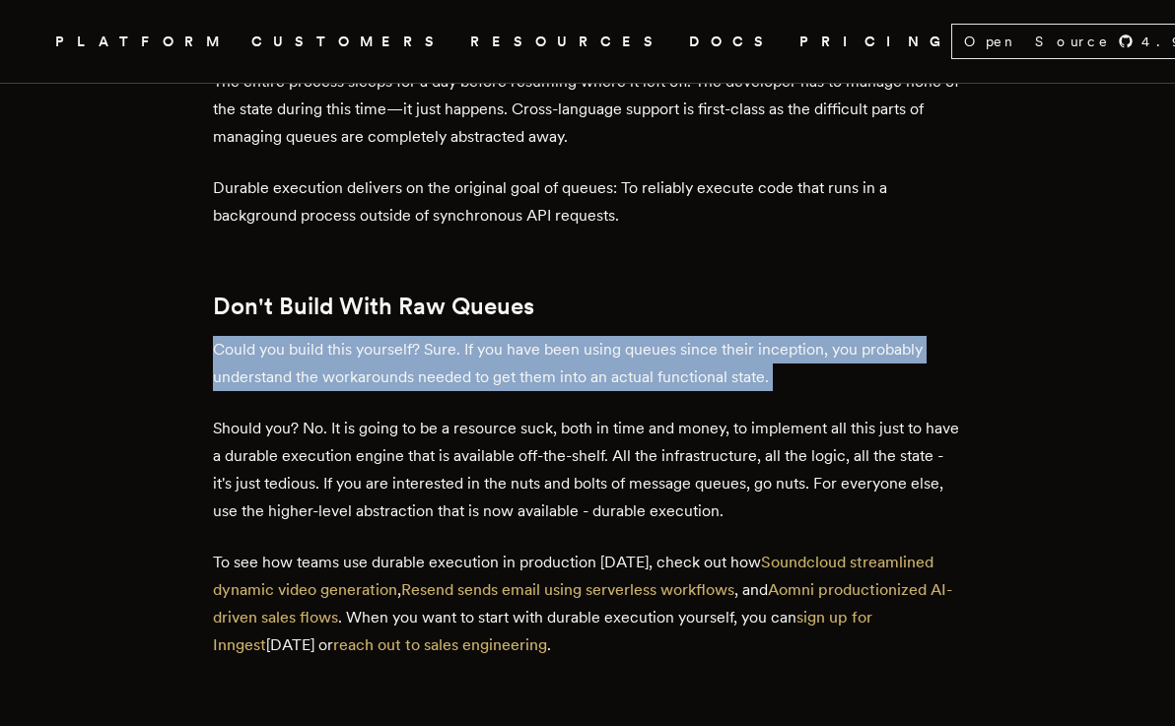
click at [337, 415] on p "Should you? No. It is going to be a resource suck, both in time and money, to i…" at bounding box center [587, 470] width 749 height 110
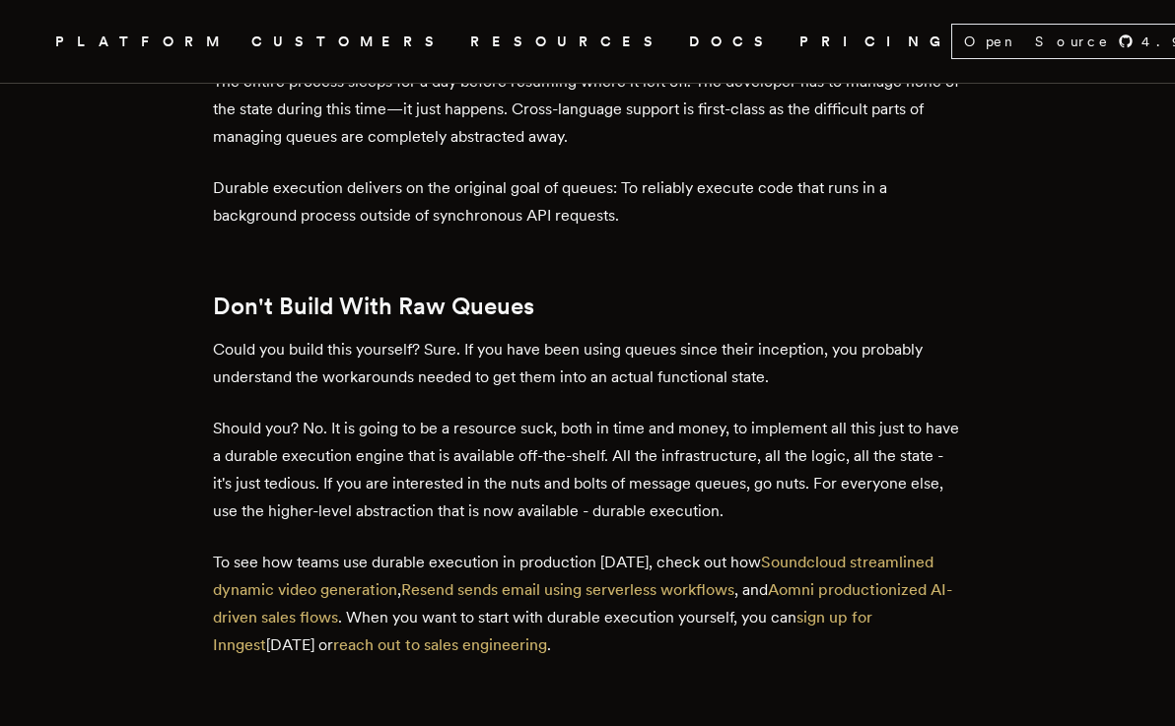
click at [337, 415] on p "Should you? No. It is going to be a resource suck, both in time and money, to i…" at bounding box center [587, 470] width 749 height 110
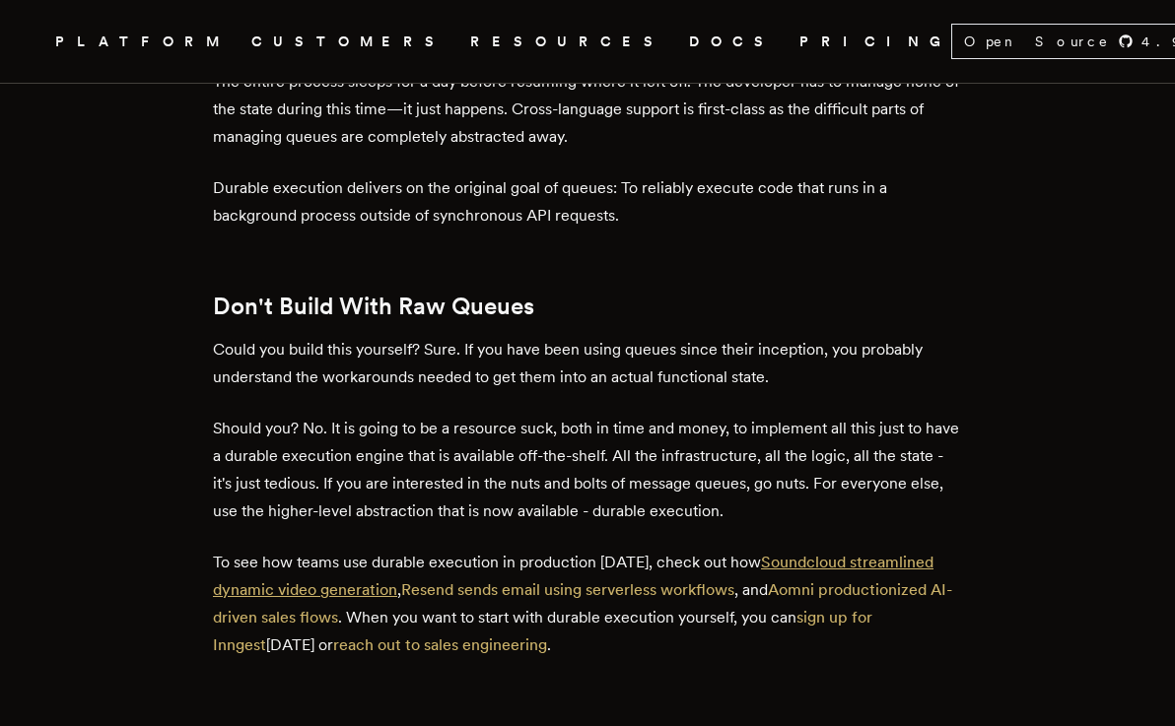
click at [327, 561] on link "Soundcloud streamlined dynamic video generation" at bounding box center [573, 576] width 720 height 46
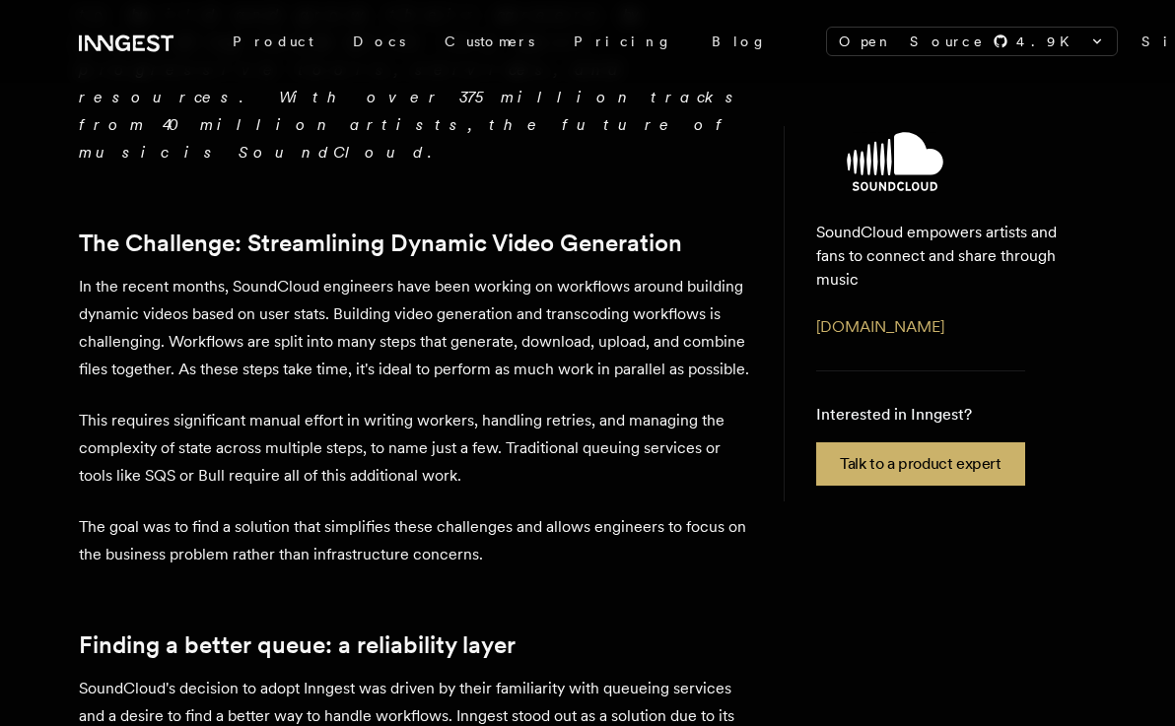
scroll to position [736, 0]
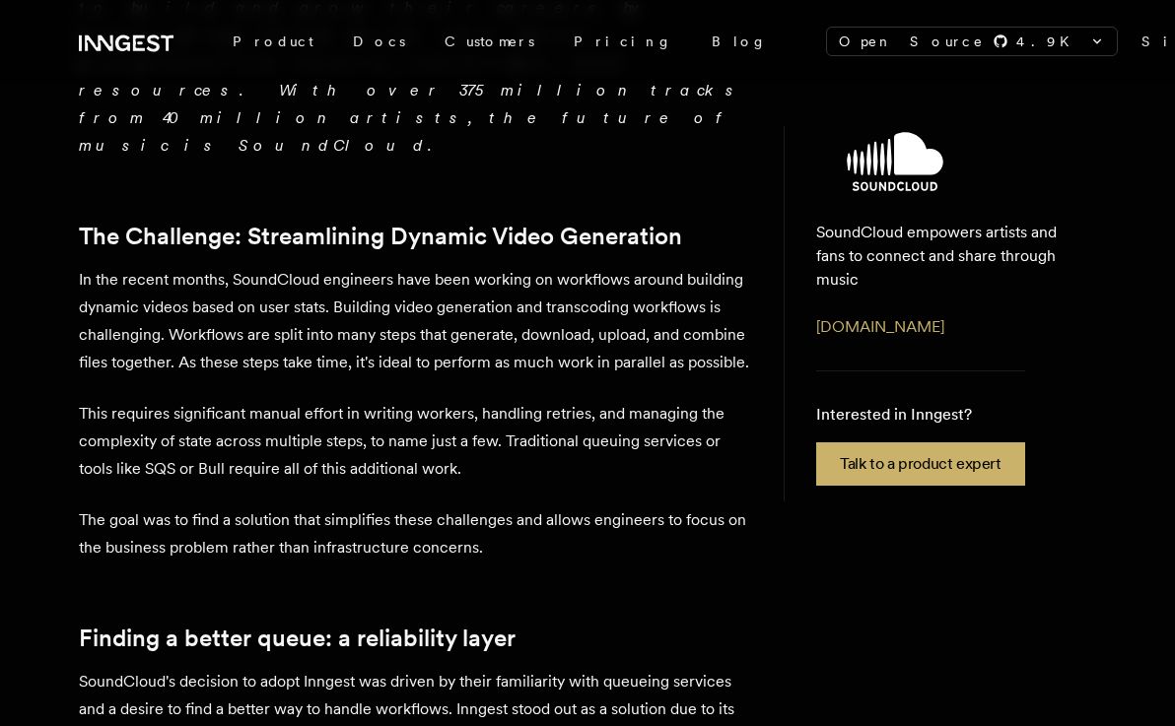
click at [308, 507] on p "The goal was to find a solution that simplifies these challenges and allows eng…" at bounding box center [415, 534] width 673 height 55
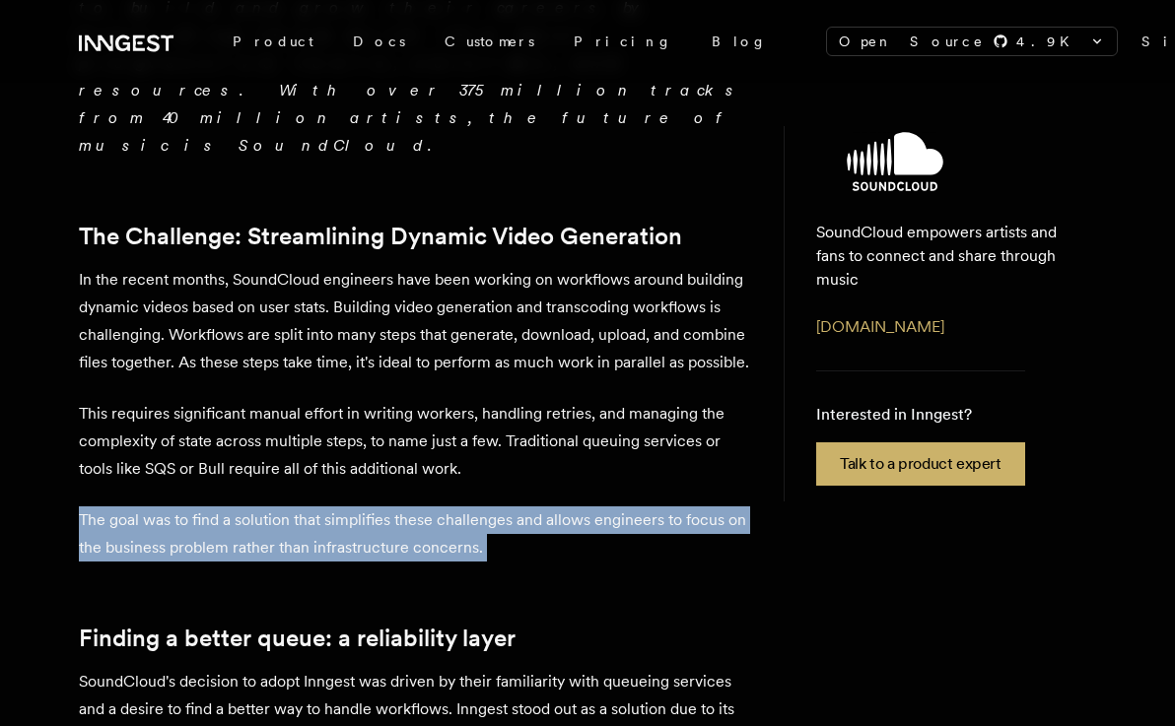
click at [308, 507] on p "The goal was to find a solution that simplifies these challenges and allows eng…" at bounding box center [415, 534] width 673 height 55
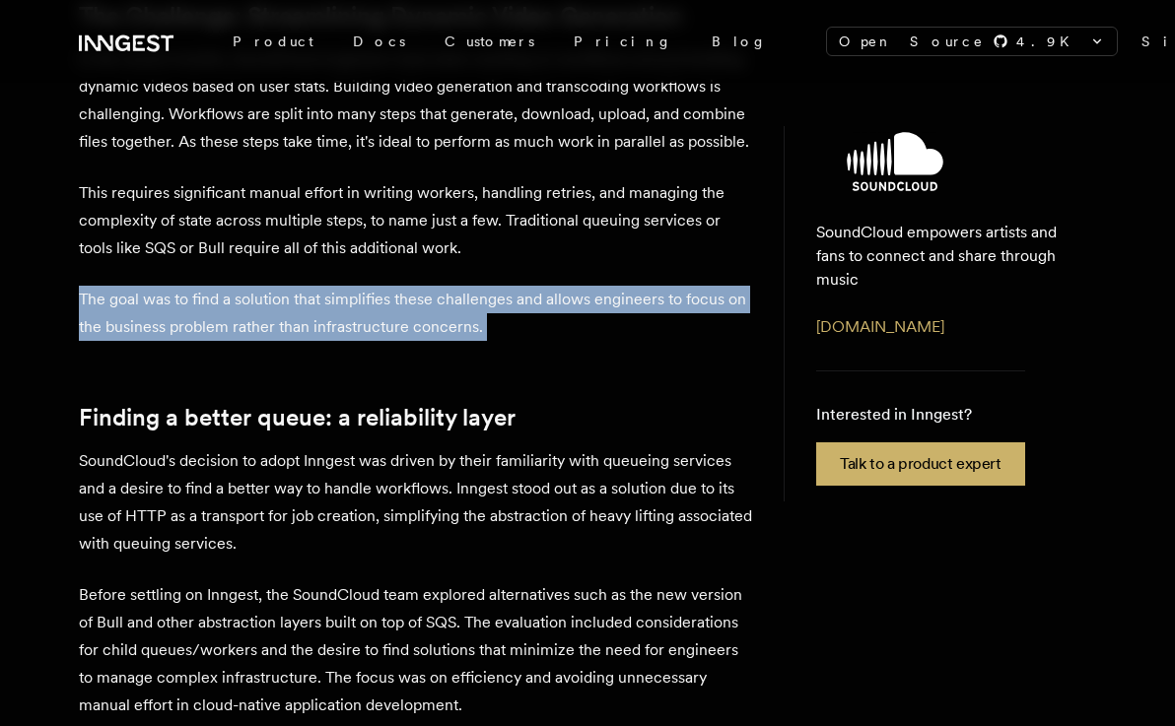
scroll to position [962, 0]
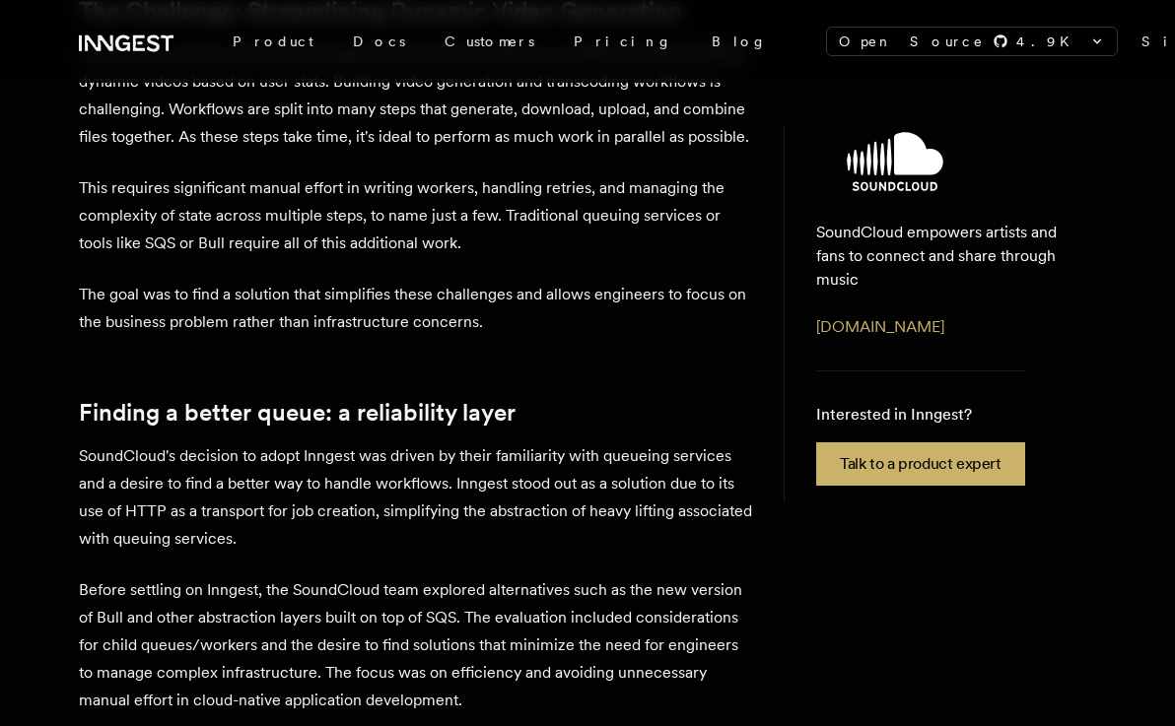
click at [268, 443] on p "SoundCloud's decision to adopt Inngest was driven by their familiarity with que…" at bounding box center [415, 498] width 673 height 110
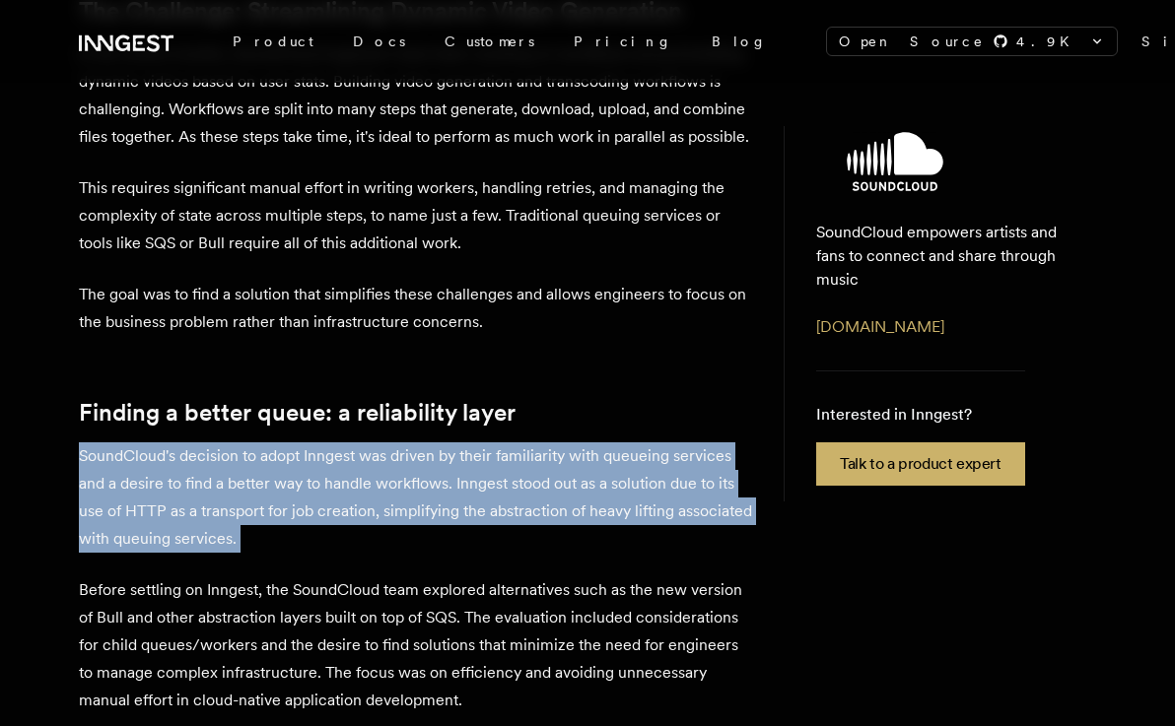
click at [268, 443] on p "SoundCloud's decision to adopt Inngest was driven by their familiarity with que…" at bounding box center [415, 498] width 673 height 110
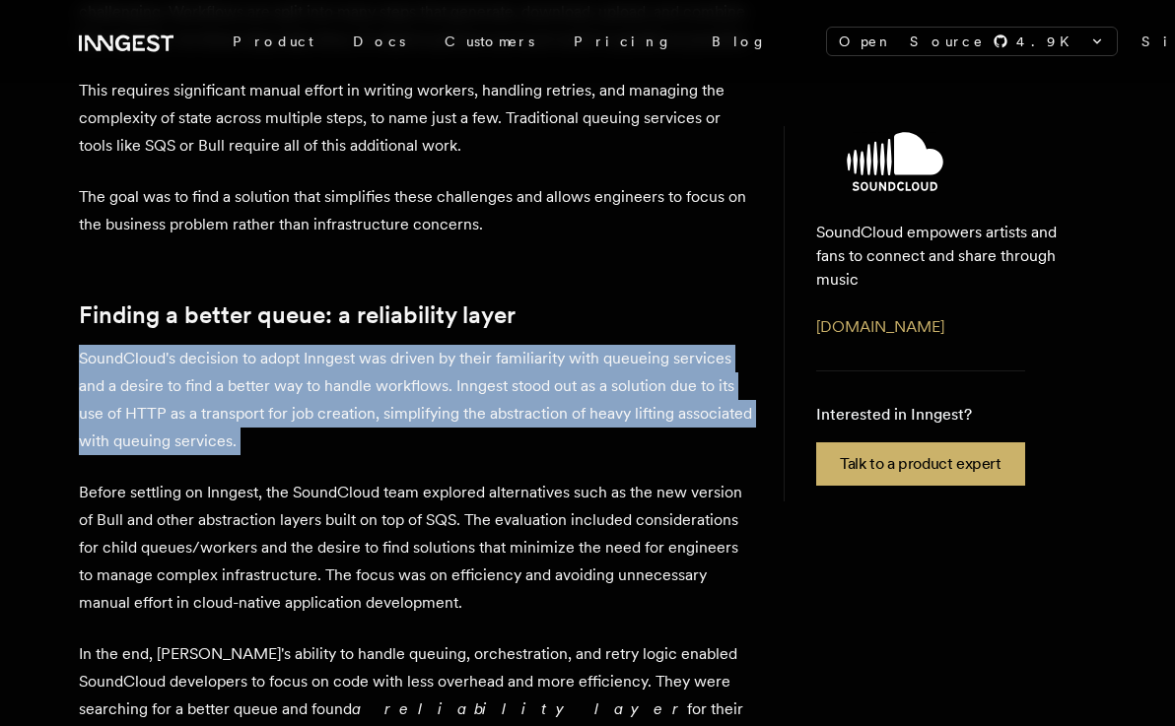
scroll to position [1061, 0]
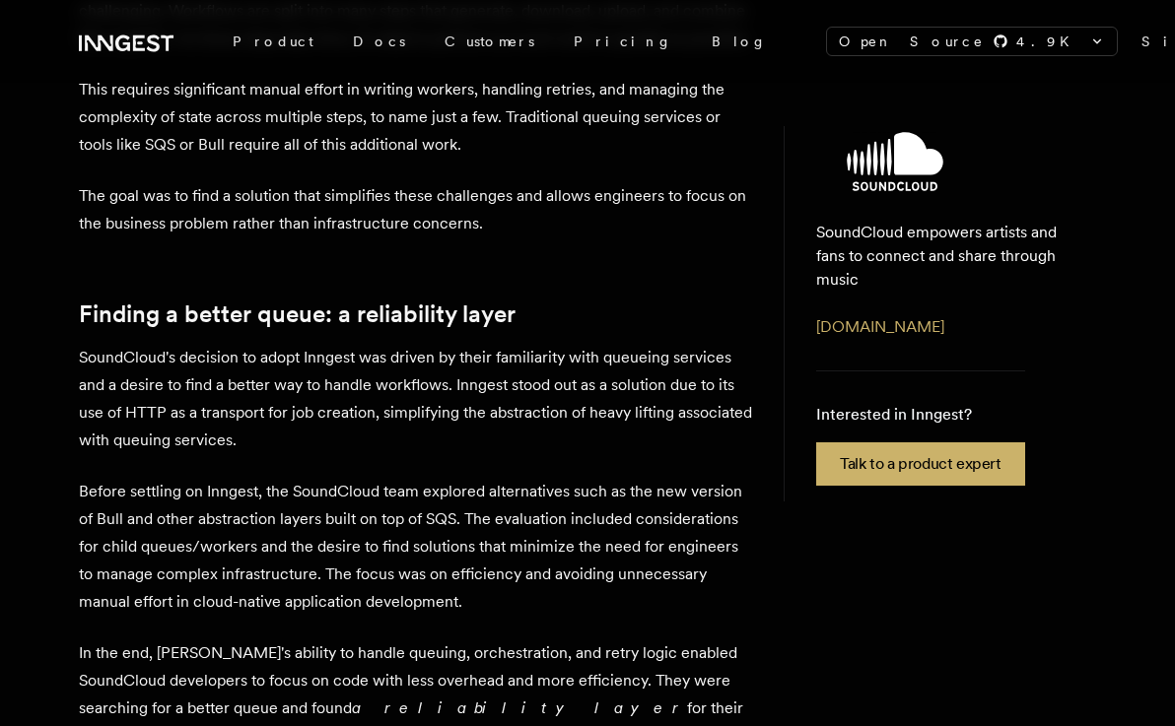
click at [370, 478] on p "Before settling on Inngest, the SoundCloud team explored alternatives such as t…" at bounding box center [415, 547] width 673 height 138
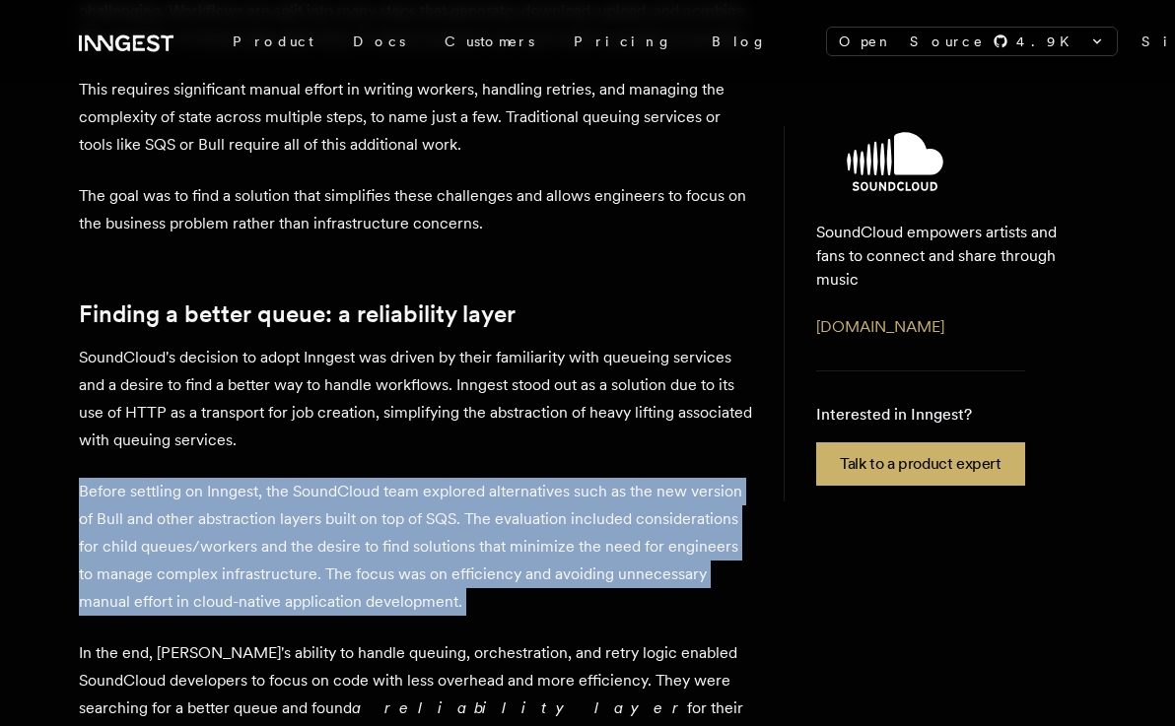
click at [370, 478] on p "Before settling on Inngest, the SoundCloud team explored alternatives such as t…" at bounding box center [415, 547] width 673 height 138
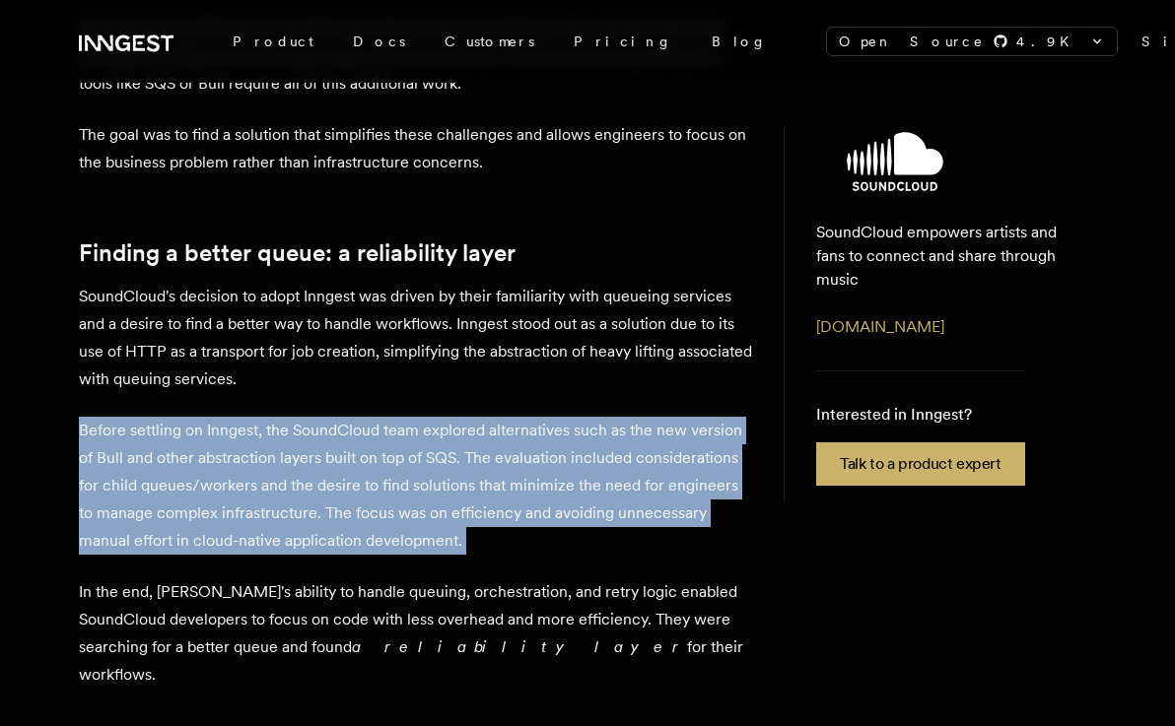
scroll to position [1198, 0]
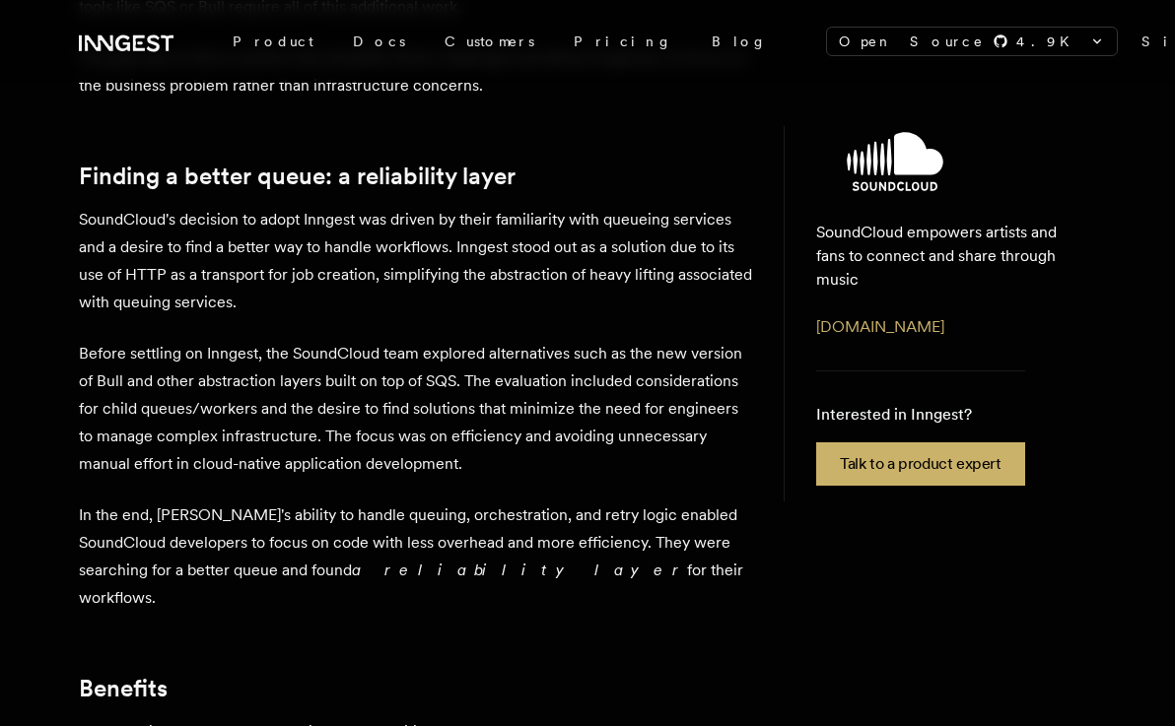
click at [324, 502] on p "In the end, Inngest's ability to handle queuing, orchestration, and retry logic…" at bounding box center [415, 557] width 673 height 110
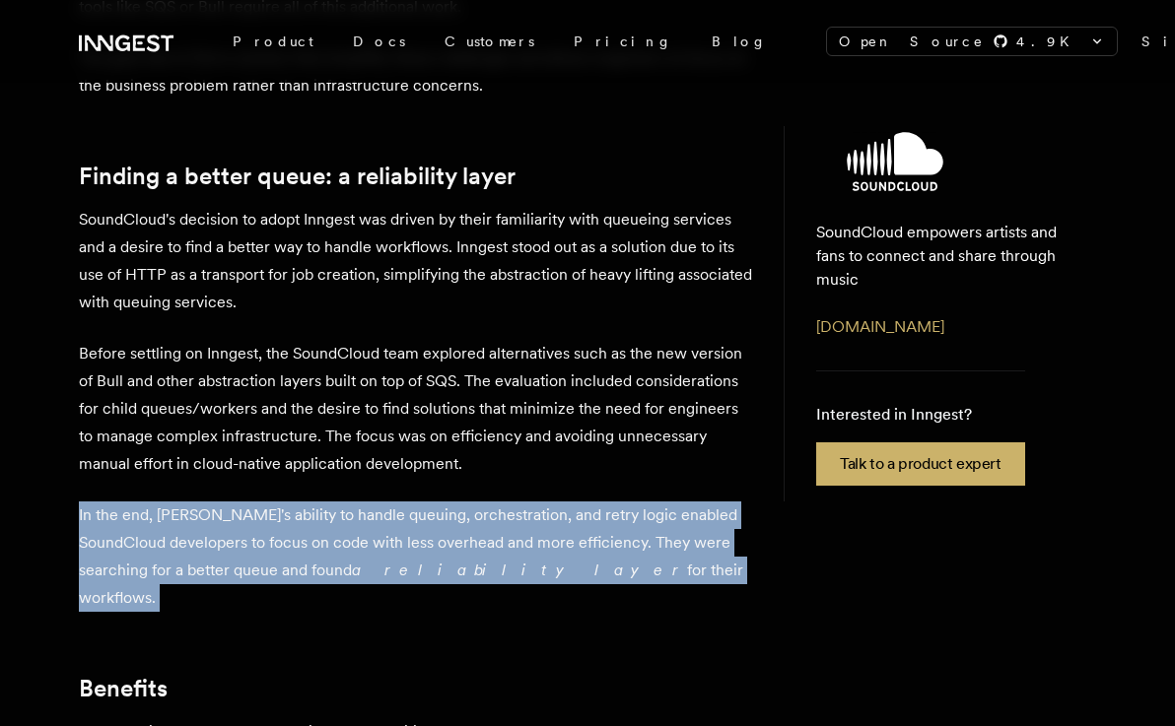
click at [324, 502] on p "In the end, Inngest's ability to handle queuing, orchestration, and retry logic…" at bounding box center [415, 557] width 673 height 110
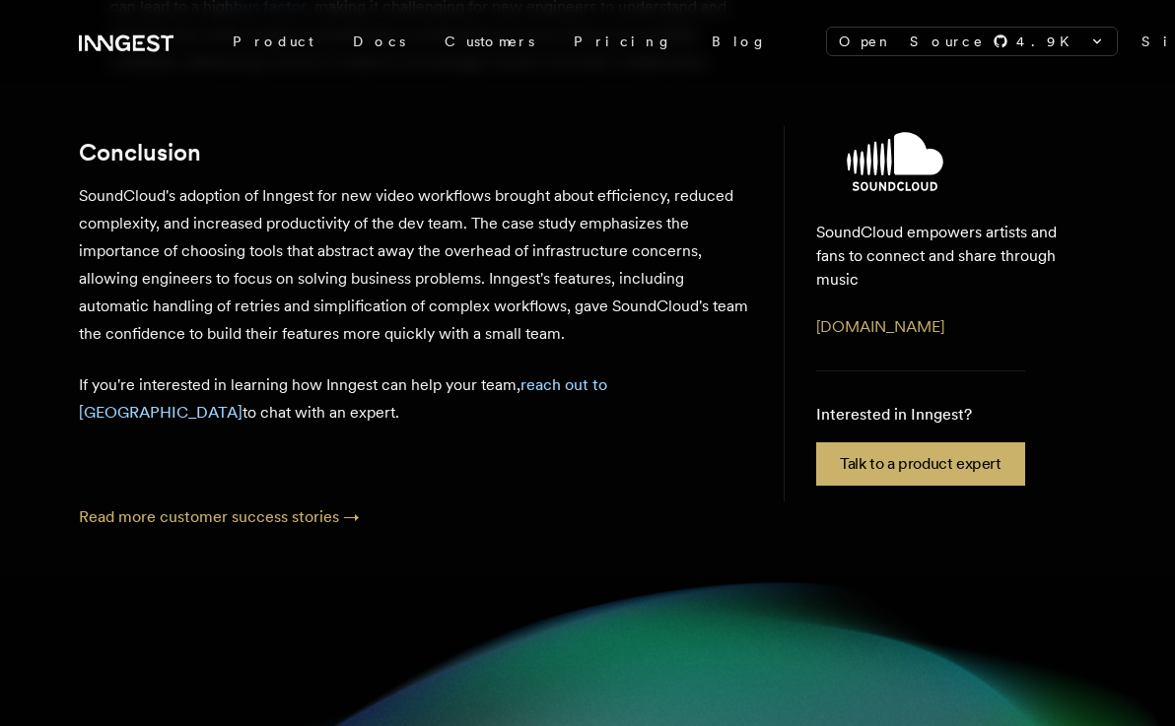
scroll to position [2413, 0]
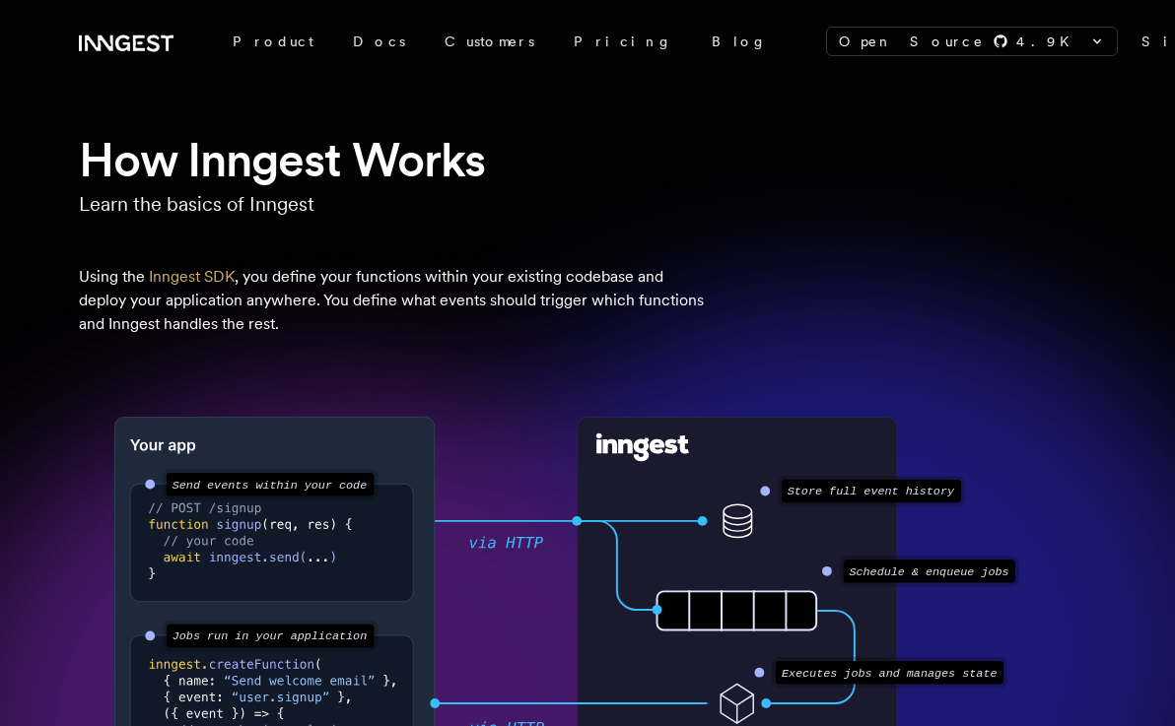
scroll to position [74, 0]
click at [285, 288] on p "Using the Inngest SDK , you define your functions within your existing codebase…" at bounding box center [394, 299] width 631 height 71
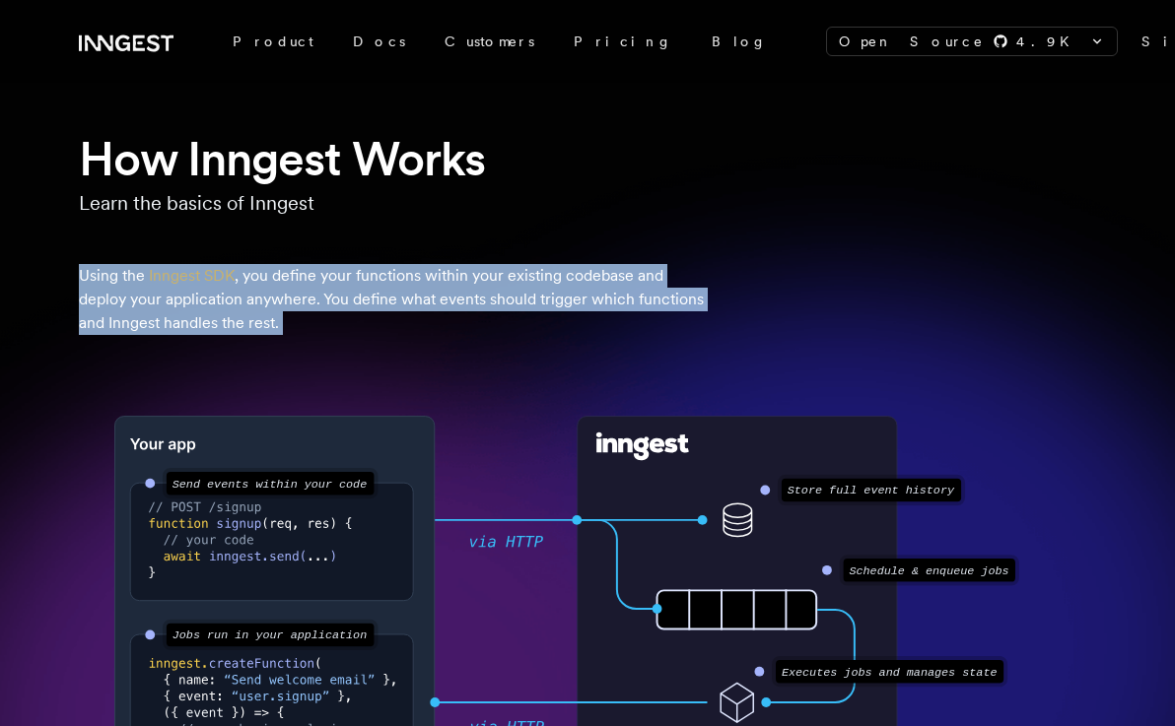
click at [285, 288] on p "Using the Inngest SDK , you define your functions within your existing codebase…" at bounding box center [394, 299] width 631 height 71
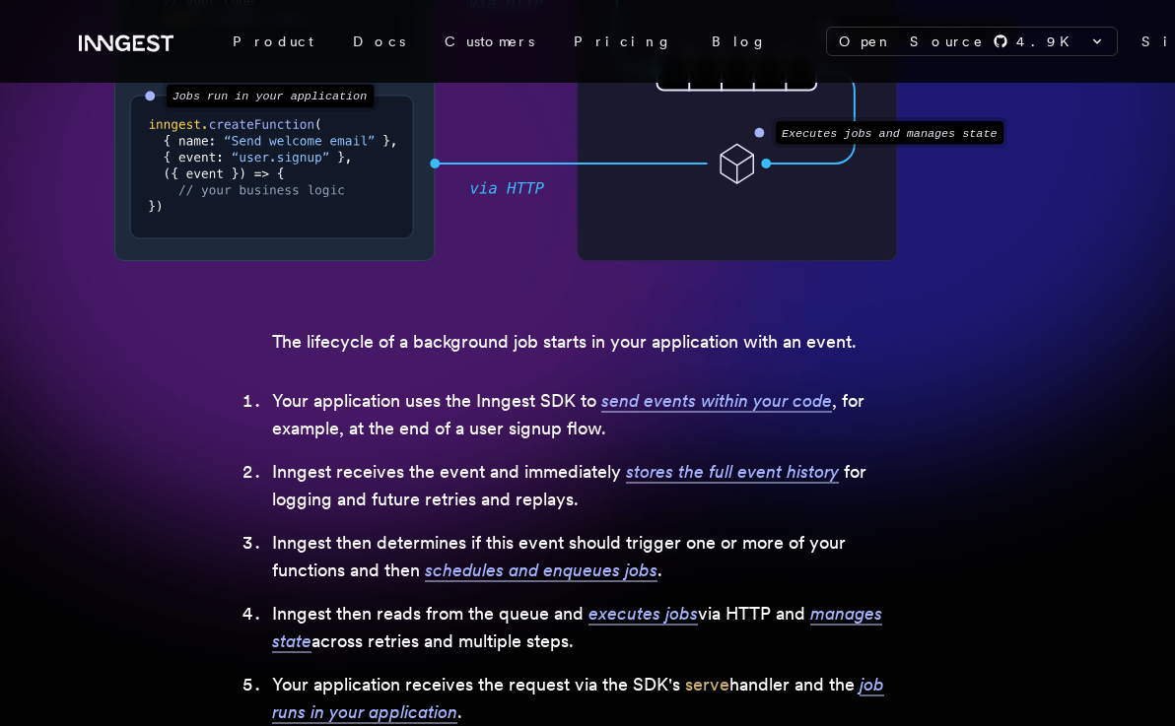
scroll to position [615, 0]
